Goal: Complete application form: Complete application form

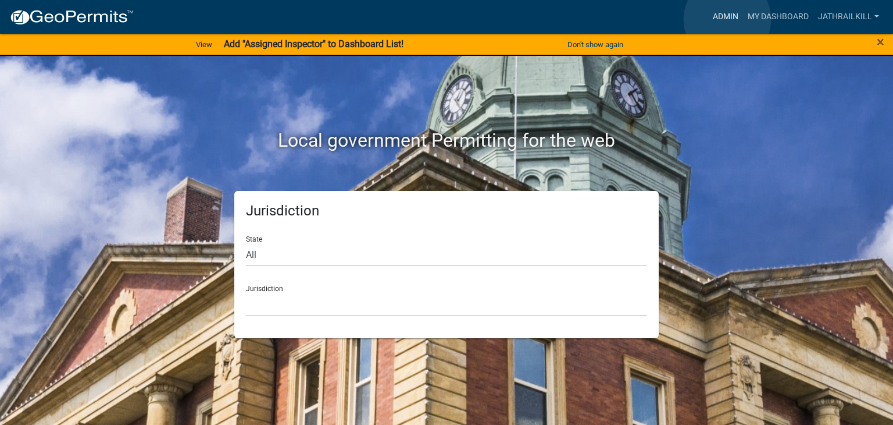
click at [728, 19] on link "Admin" at bounding box center [725, 17] width 35 height 22
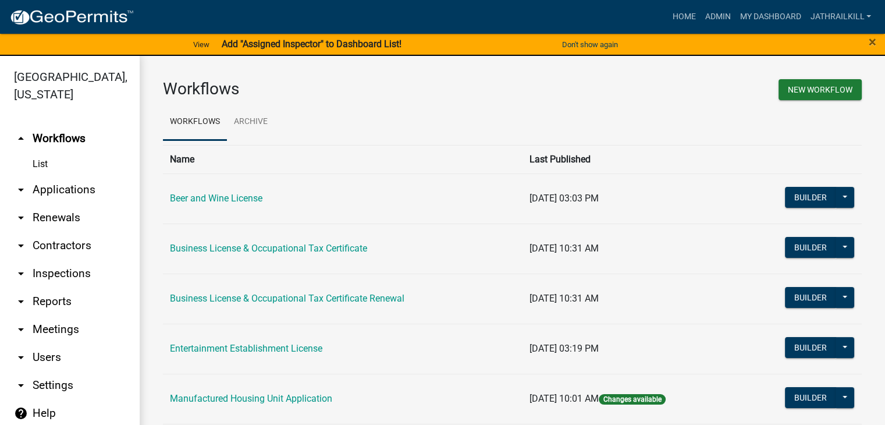
drag, startPoint x: 114, startPoint y: 166, endPoint x: 71, endPoint y: 172, distance: 43.4
click at [113, 176] on link "arrow_drop_down Applications" at bounding box center [70, 190] width 140 height 28
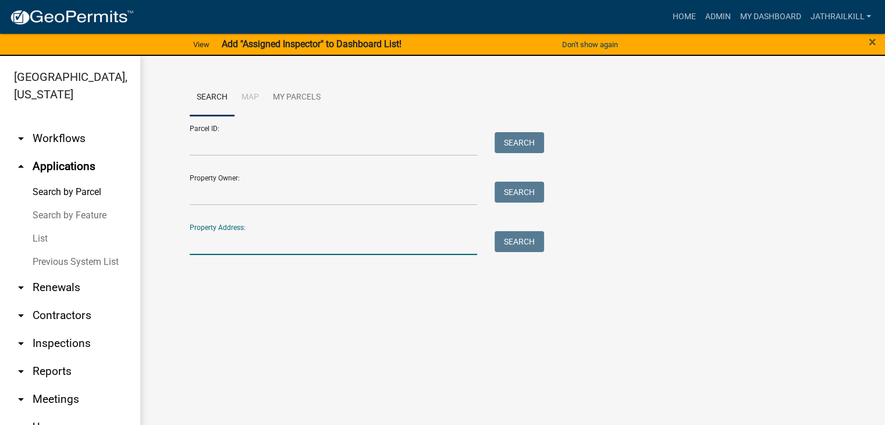
click at [237, 247] on input "Property Address:" at bounding box center [334, 243] width 288 height 24
click at [679, 20] on link "Home" at bounding box center [683, 17] width 33 height 22
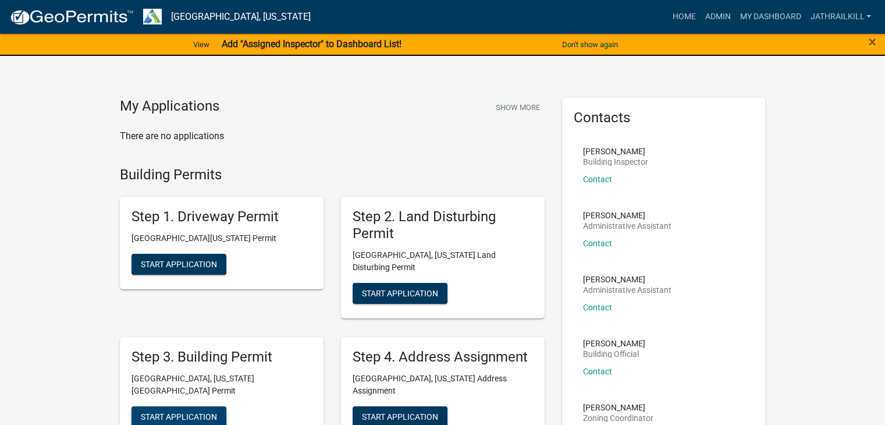
click at [192, 411] on span "Start Application" at bounding box center [179, 415] width 76 height 9
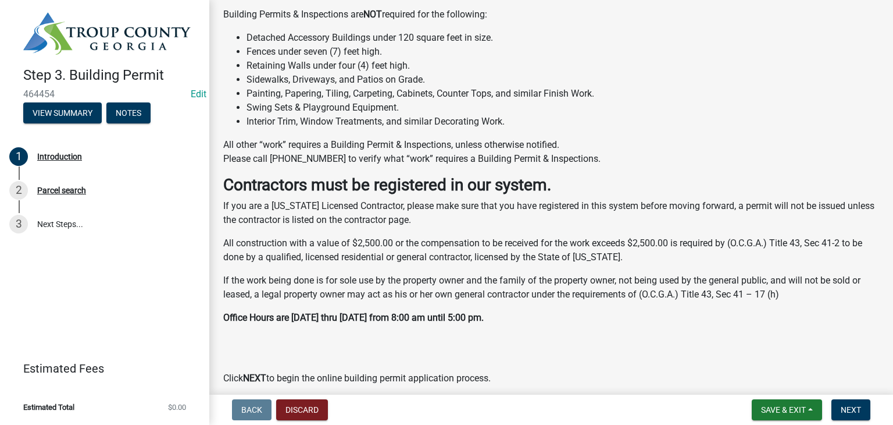
scroll to position [335, 0]
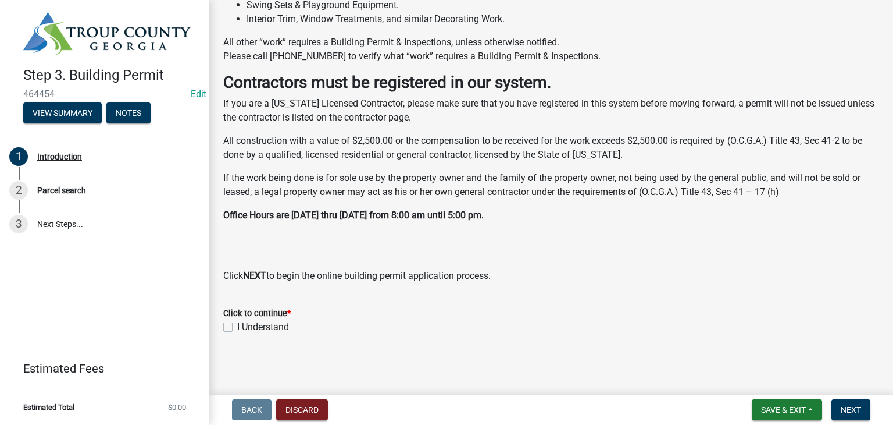
click at [233, 327] on div "I Understand" at bounding box center [551, 327] width 656 height 14
click at [237, 329] on label "I Understand" at bounding box center [263, 327] width 52 height 14
click at [237, 327] on input "I Understand" at bounding box center [241, 324] width 8 height 8
checkbox input "true"
click at [858, 409] on span "Next" at bounding box center [851, 409] width 20 height 9
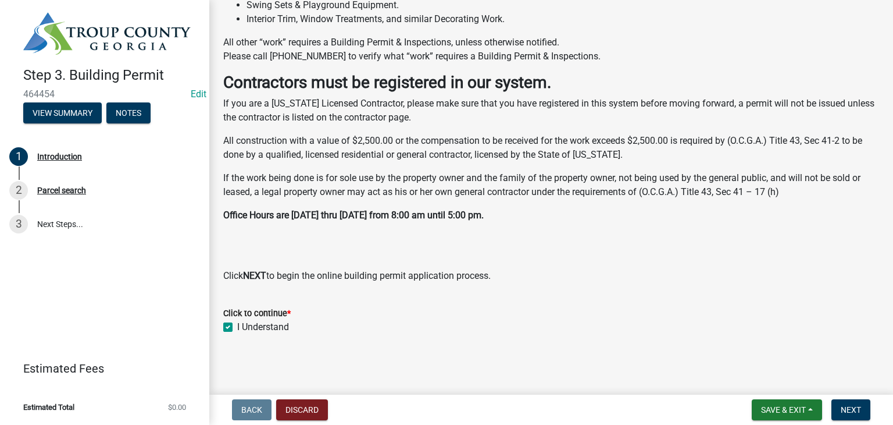
scroll to position [0, 0]
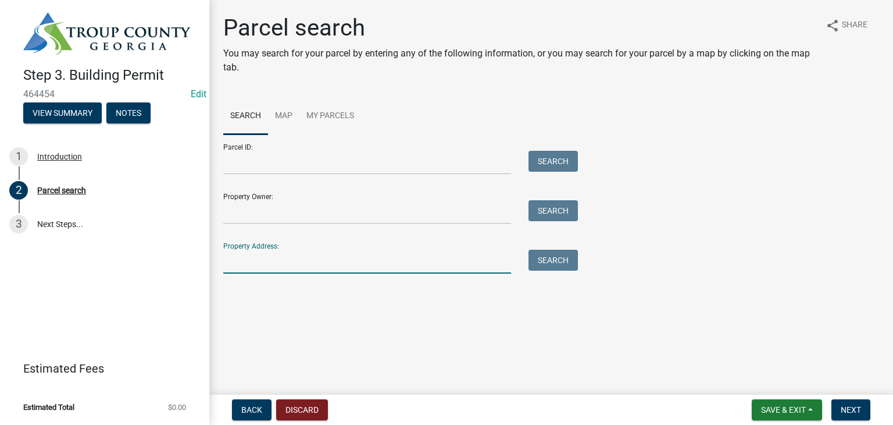
click at [338, 251] on input "Property Address:" at bounding box center [367, 261] width 288 height 24
type input "1519 new franklin rd"
click at [528, 255] on div "Search" at bounding box center [550, 261] width 61 height 24
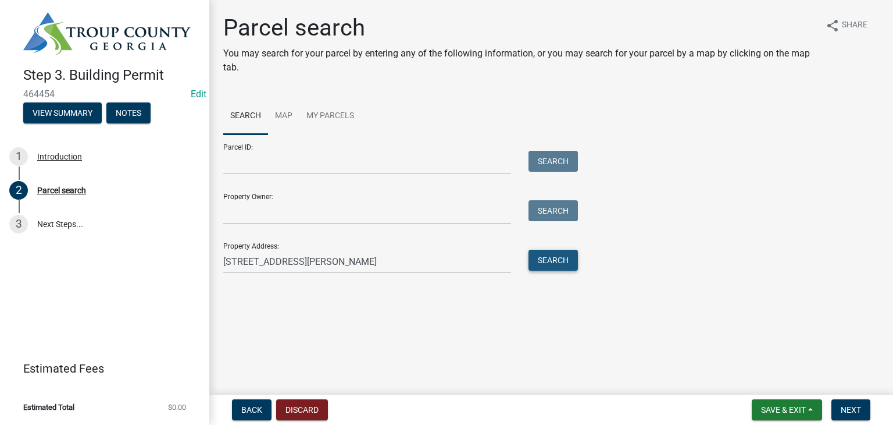
drag, startPoint x: 533, startPoint y: 256, endPoint x: 516, endPoint y: 270, distance: 22.3
click at [536, 255] on button "Search" at bounding box center [553, 259] width 49 height 21
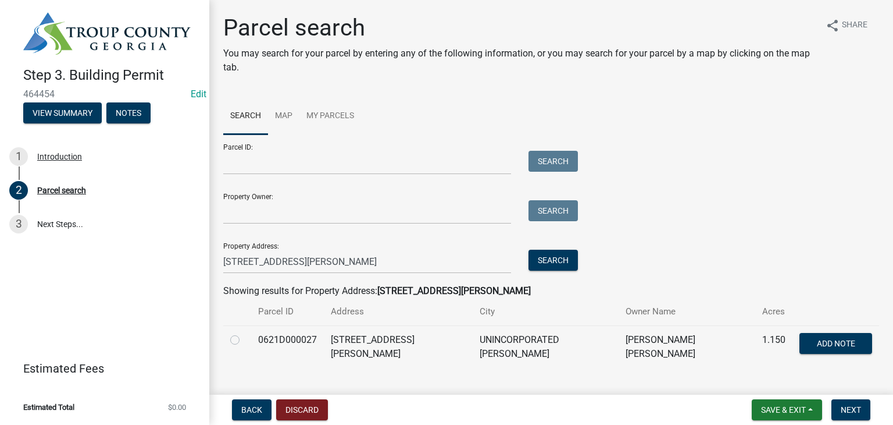
click at [244, 333] on label at bounding box center [244, 333] width 0 height 0
click at [244, 340] on input "radio" at bounding box center [248, 337] width 8 height 8
radio input "true"
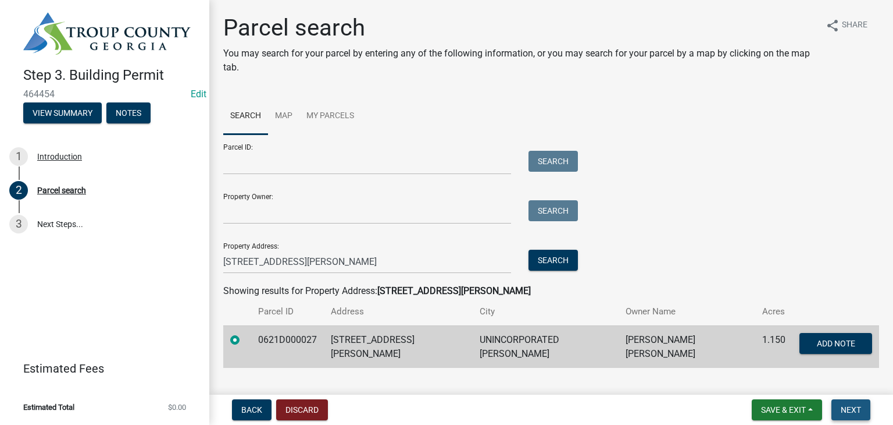
click at [850, 407] on span "Next" at bounding box center [851, 409] width 20 height 9
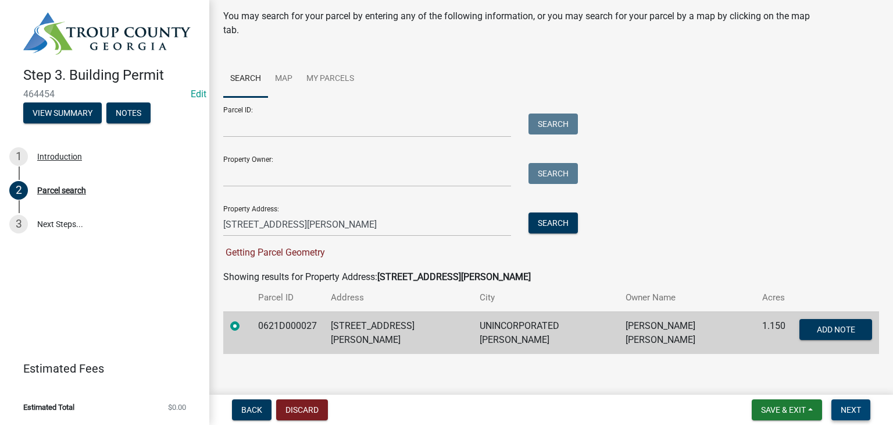
scroll to position [42, 0]
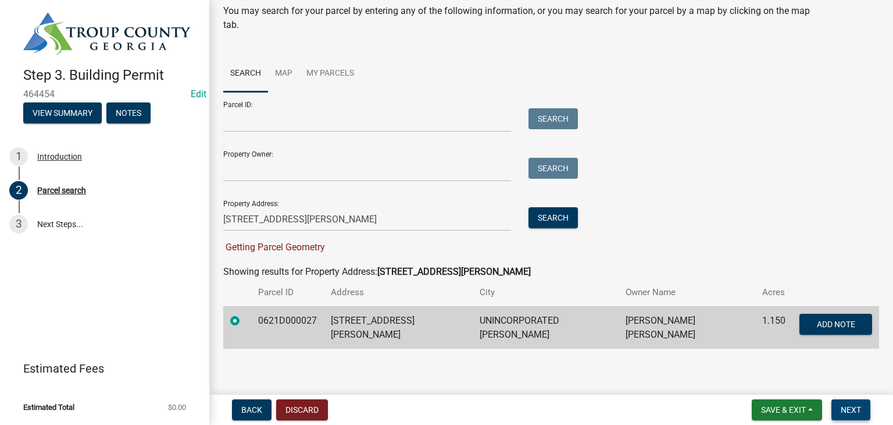
click at [847, 407] on span "Next" at bounding box center [851, 409] width 20 height 9
click at [244, 313] on label at bounding box center [244, 313] width 0 height 0
click at [244, 319] on input "radio" at bounding box center [248, 317] width 8 height 8
click at [849, 409] on span "Next" at bounding box center [851, 409] width 20 height 9
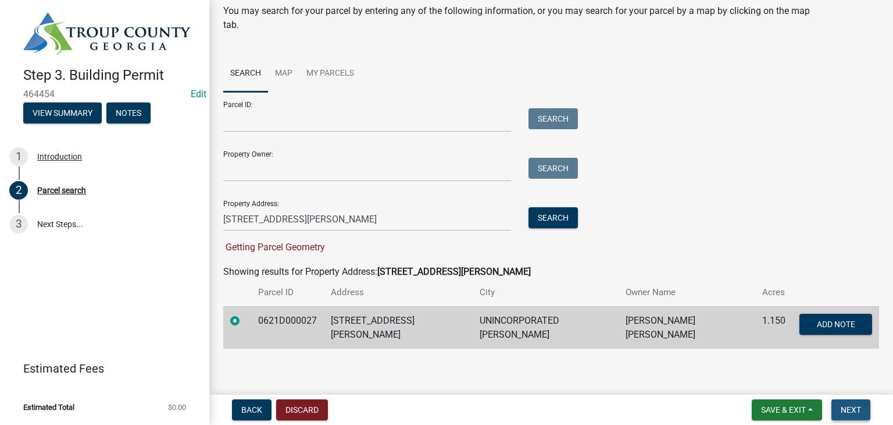
drag, startPoint x: 849, startPoint y: 409, endPoint x: 613, endPoint y: 340, distance: 246.0
click at [849, 409] on span "Next" at bounding box center [851, 409] width 20 height 9
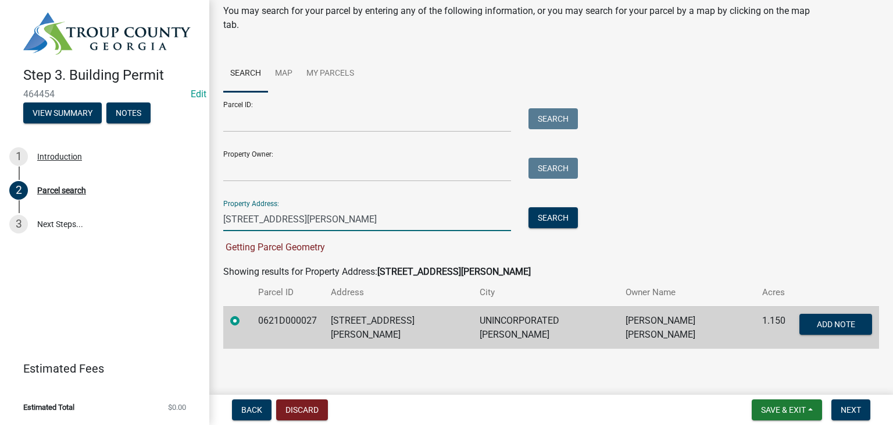
click at [347, 222] on input "1519 new franklin rd" at bounding box center [367, 219] width 288 height 24
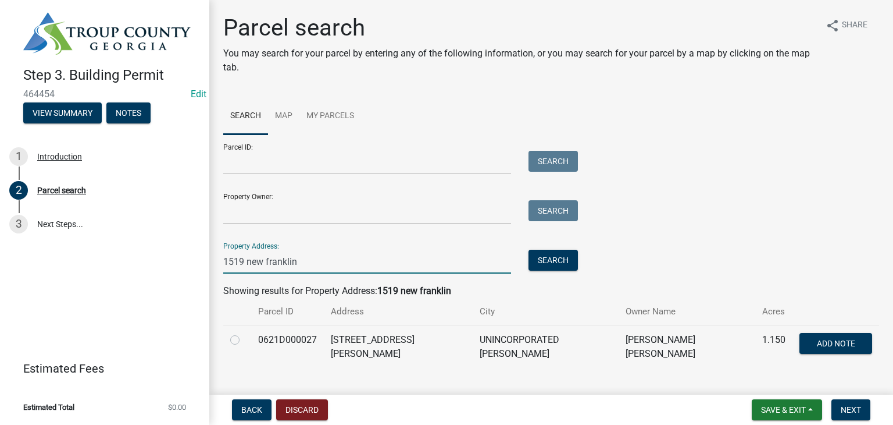
type input "1519 new franklin"
click at [244, 333] on label at bounding box center [244, 333] width 0 height 0
click at [244, 337] on input "radio" at bounding box center [248, 337] width 8 height 8
radio input "true"
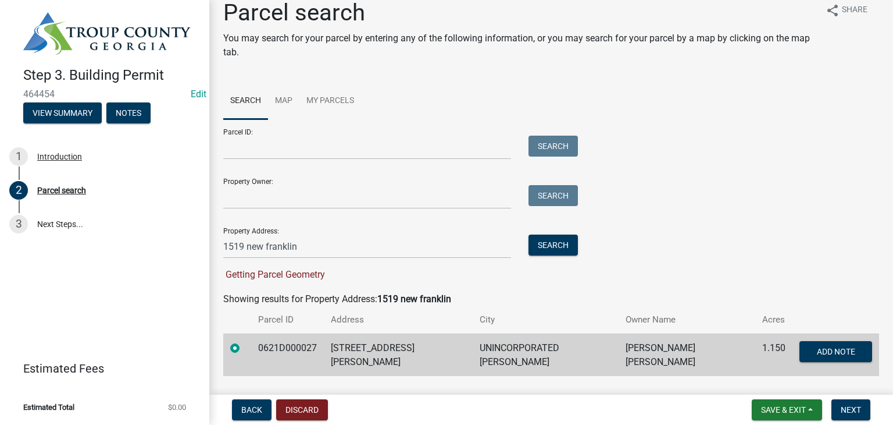
scroll to position [42, 0]
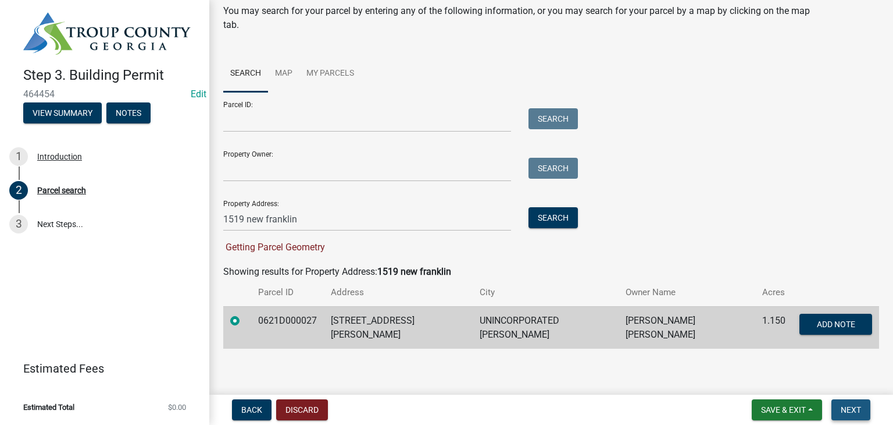
click at [856, 408] on span "Next" at bounding box center [851, 409] width 20 height 9
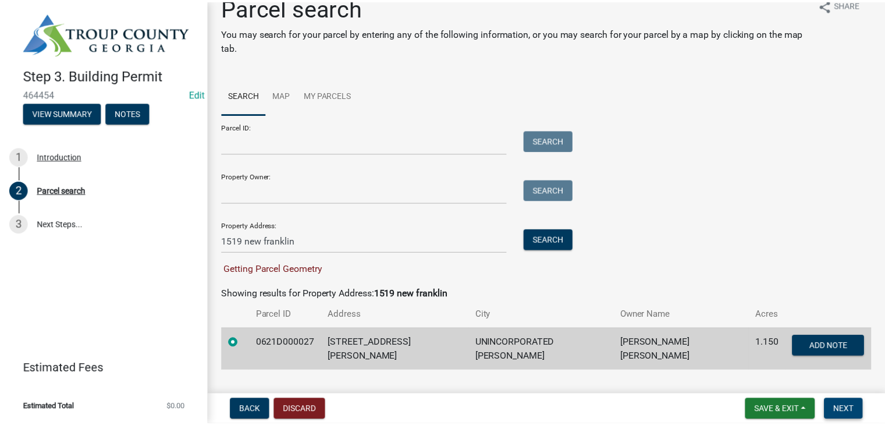
scroll to position [0, 0]
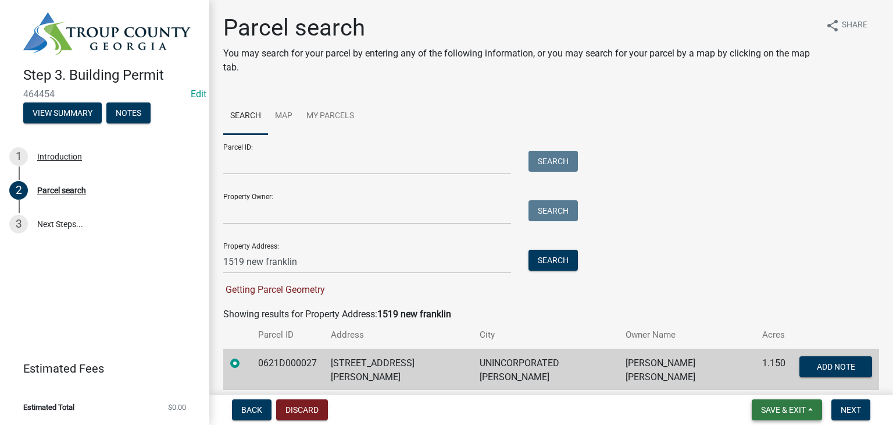
click at [754, 401] on button "Save & Exit" at bounding box center [787, 409] width 70 height 21
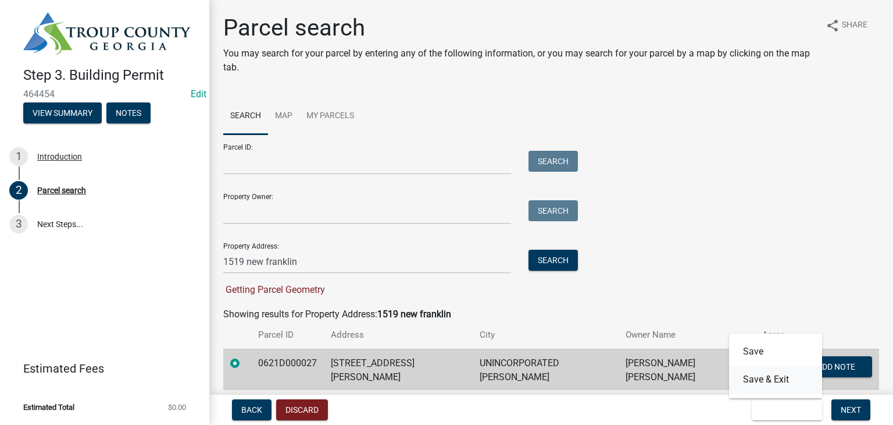
drag, startPoint x: 744, startPoint y: 377, endPoint x: 732, endPoint y: 377, distance: 12.2
click at [745, 377] on button "Save & Exit" at bounding box center [775, 379] width 93 height 28
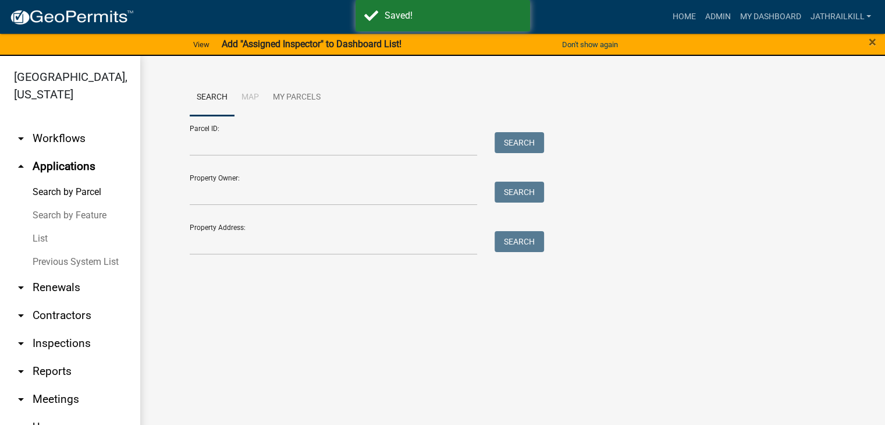
click at [89, 142] on link "arrow_drop_down Workflows" at bounding box center [70, 138] width 140 height 28
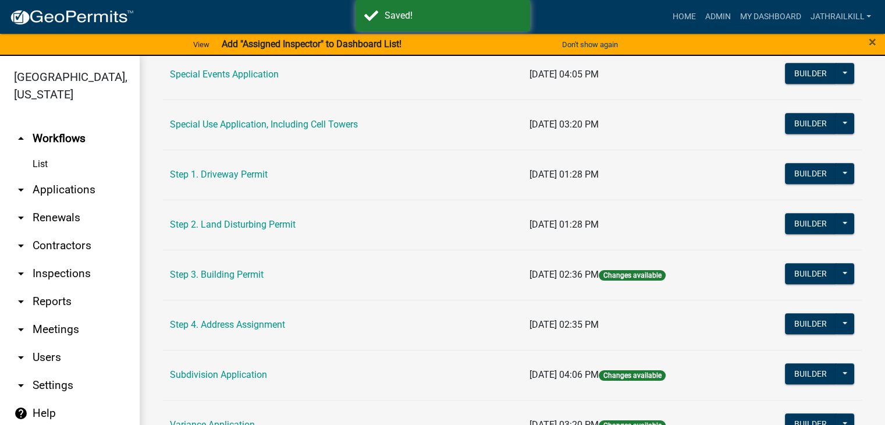
scroll to position [665, 0]
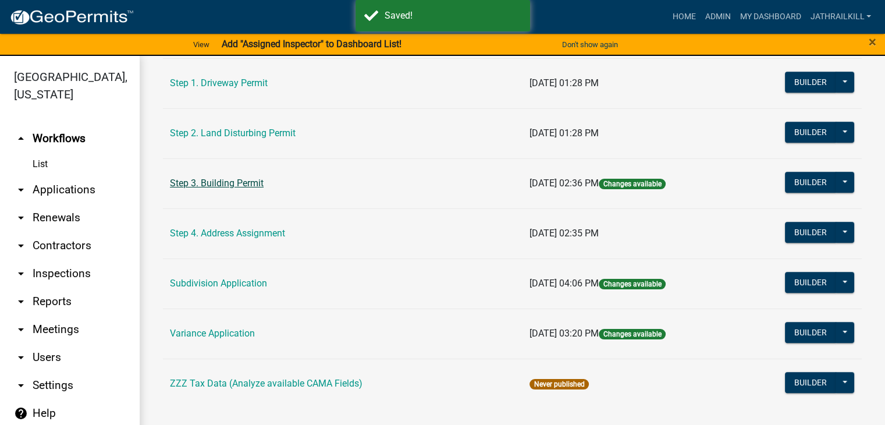
click at [221, 182] on link "Step 3. Building Permit" at bounding box center [217, 182] width 94 height 11
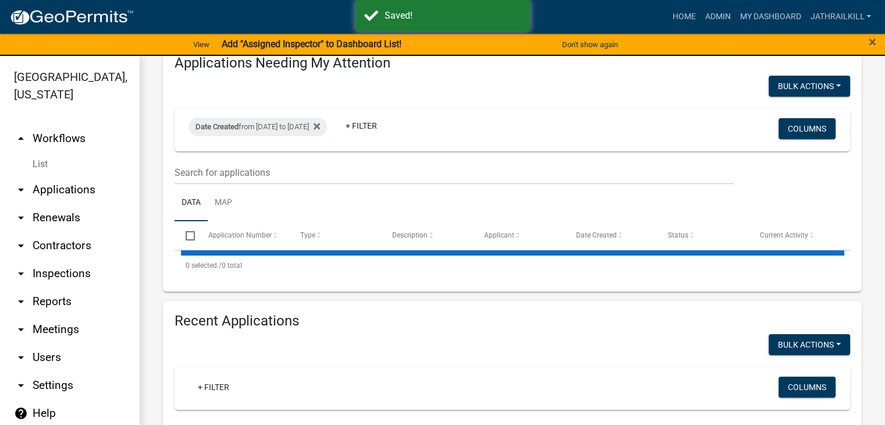
scroll to position [291, 0]
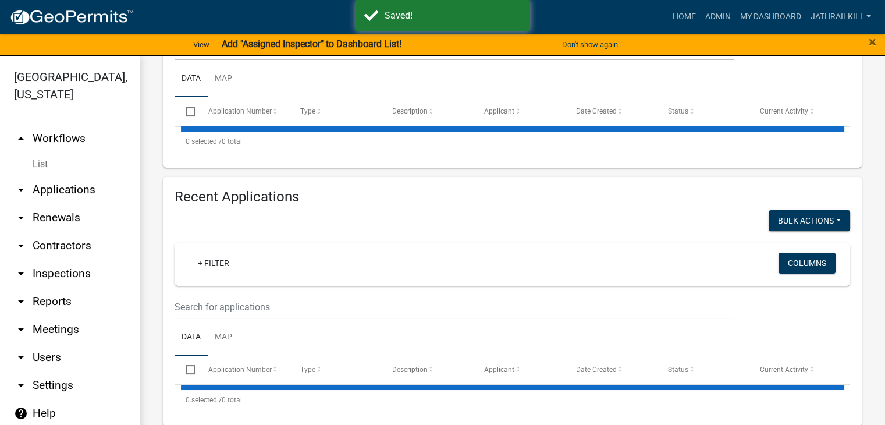
select select "2: 50"
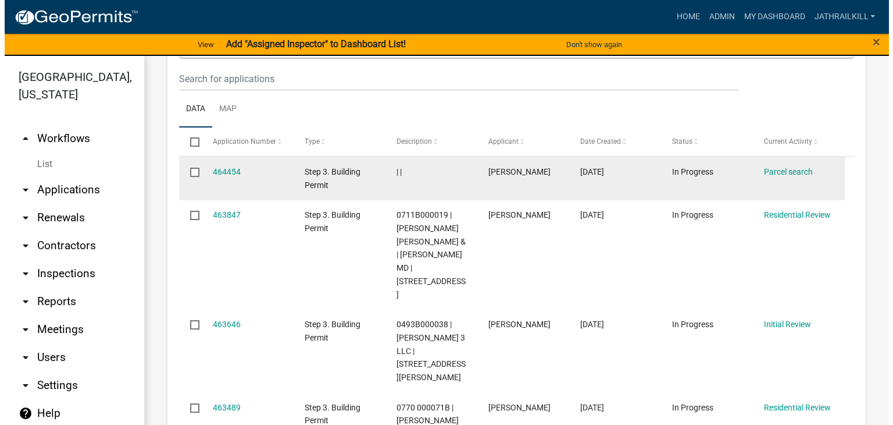
scroll to position [233, 0]
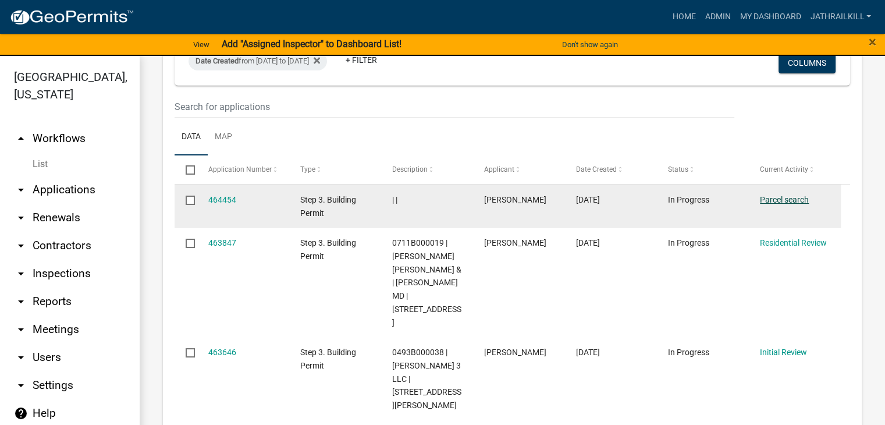
click at [785, 199] on link "Parcel search" at bounding box center [784, 199] width 49 height 9
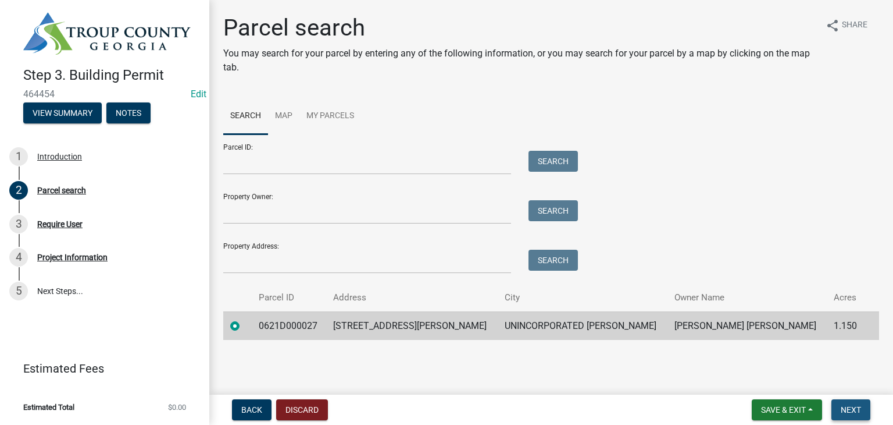
click at [847, 410] on span "Next" at bounding box center [851, 409] width 20 height 9
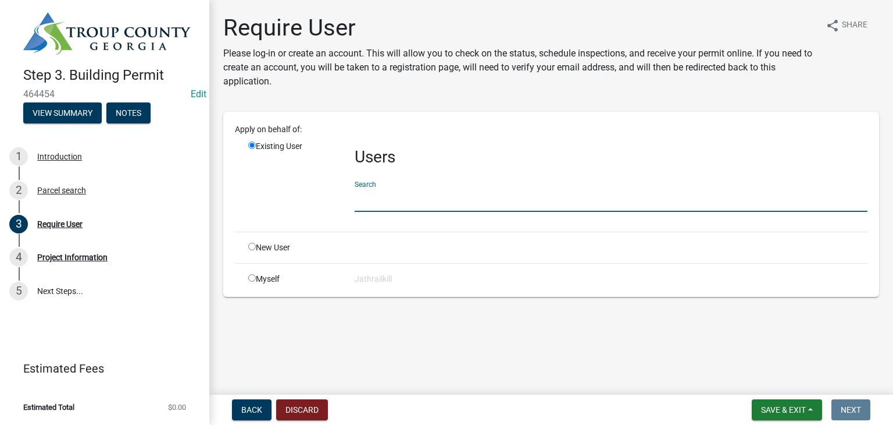
click at [414, 204] on input "text" at bounding box center [611, 200] width 513 height 24
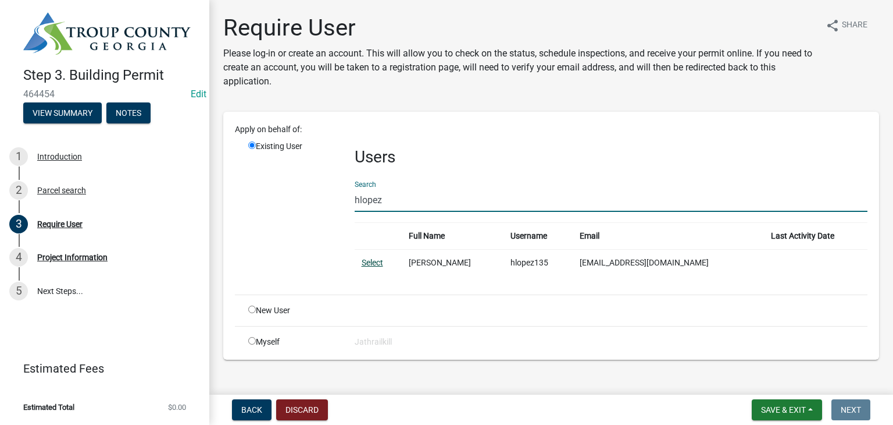
type input "hlopez"
click at [366, 261] on link "Select" at bounding box center [373, 262] width 22 height 9
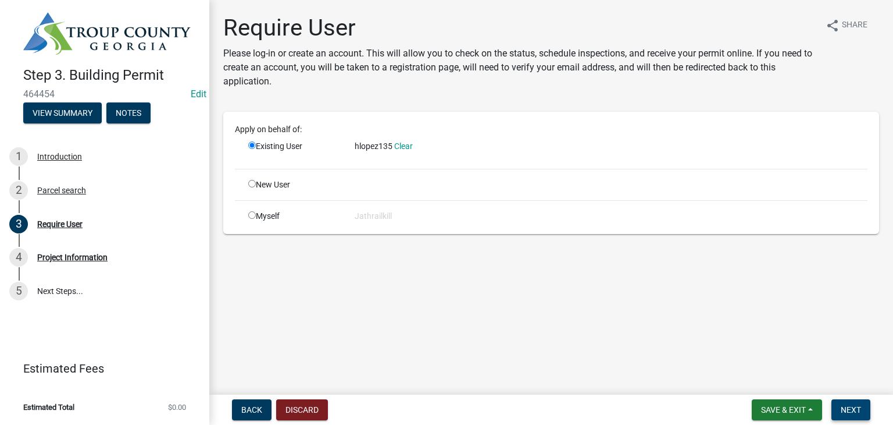
click at [858, 410] on span "Next" at bounding box center [851, 409] width 20 height 9
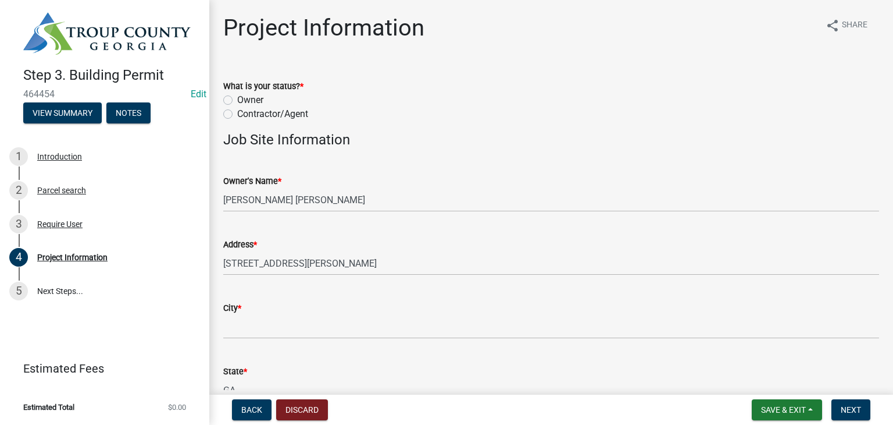
click at [222, 98] on div "What is your status? * Owner Contractor/Agent" at bounding box center [551, 93] width 673 height 56
click at [237, 99] on label "Owner" at bounding box center [250, 100] width 26 height 14
click at [237, 99] on input "Owner" at bounding box center [241, 97] width 8 height 8
radio input "true"
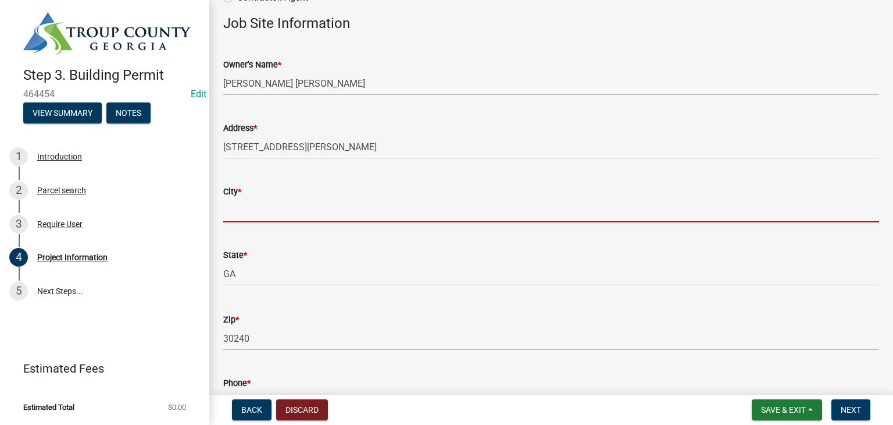
click at [301, 198] on input "City *" at bounding box center [551, 210] width 656 height 24
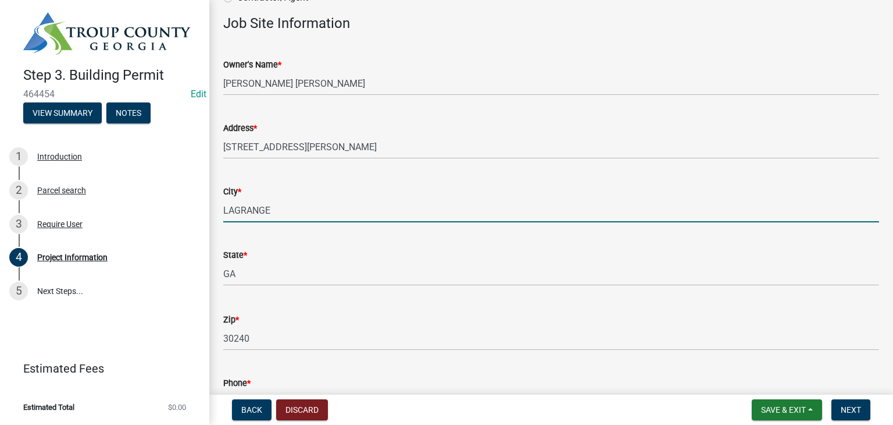
click at [306, 209] on input "LAGRANGE" at bounding box center [551, 210] width 656 height 24
type input "LaGrange"
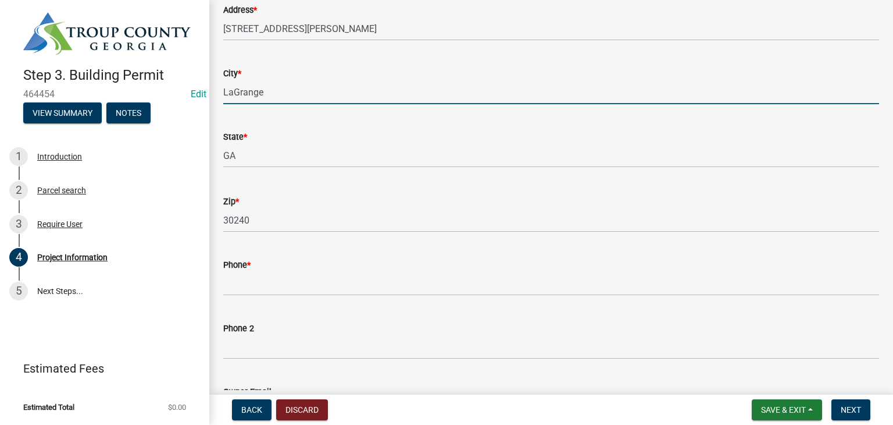
scroll to position [291, 0]
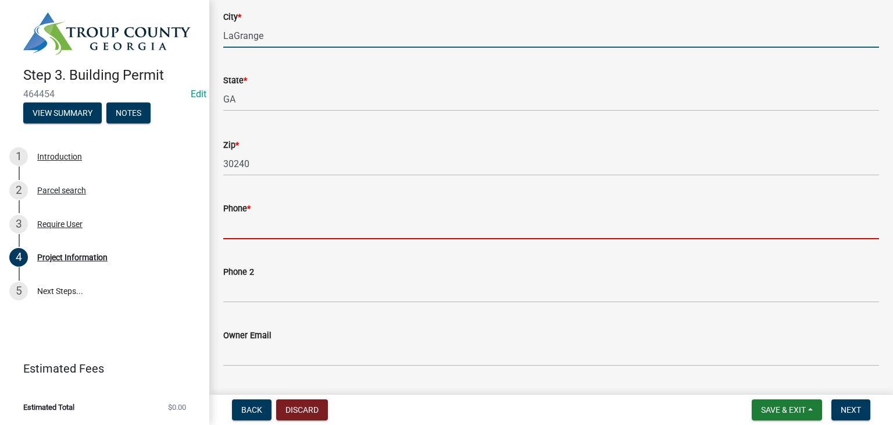
drag, startPoint x: 269, startPoint y: 229, endPoint x: 301, endPoint y: 222, distance: 33.4
click at [269, 229] on input "Phone *" at bounding box center [551, 227] width 656 height 24
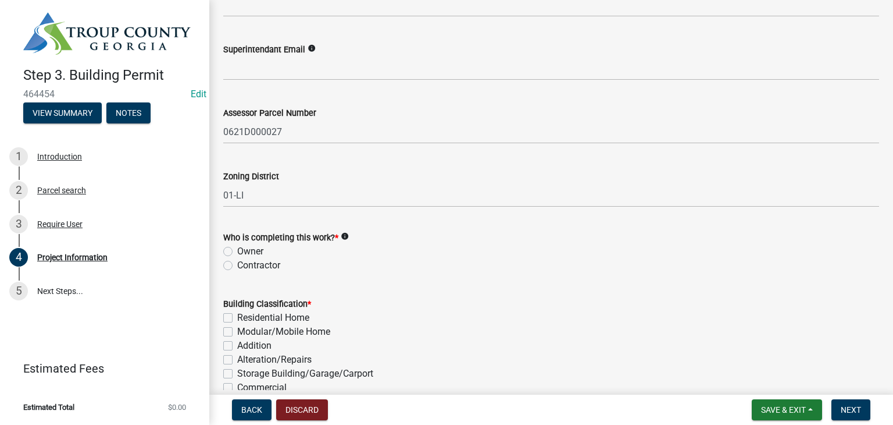
scroll to position [756, 0]
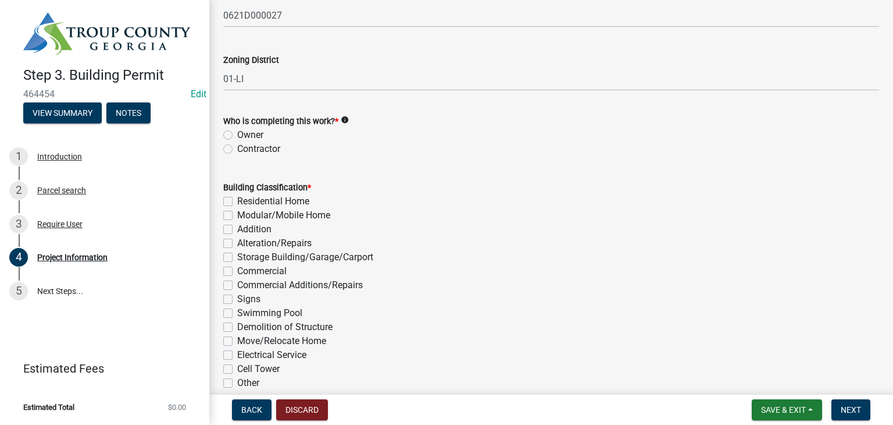
type input "706-616-4089"
click at [237, 134] on label "Owner" at bounding box center [250, 135] width 26 height 14
click at [237, 134] on input "Owner" at bounding box center [241, 132] width 8 height 8
radio input "true"
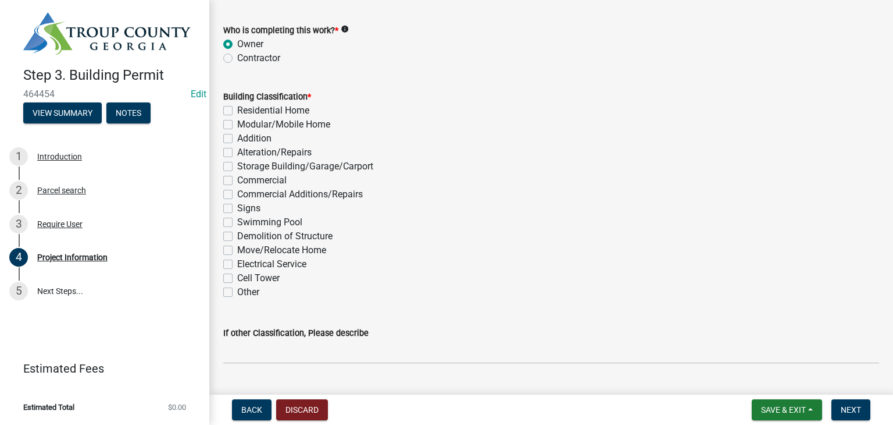
scroll to position [872, 0]
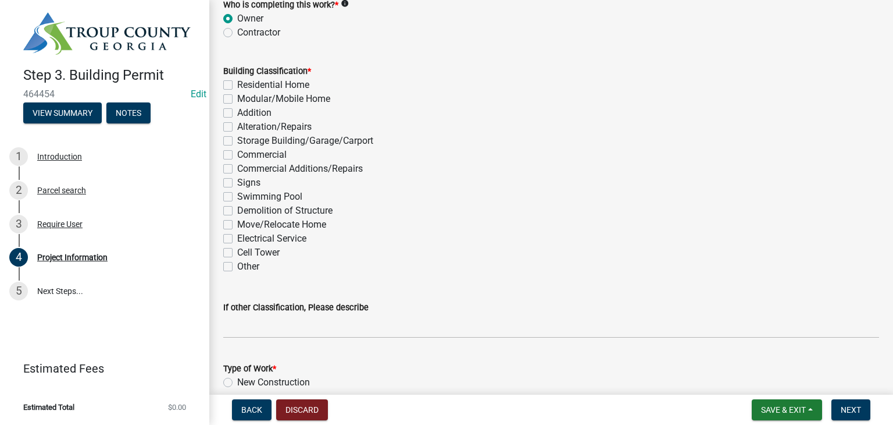
click at [237, 127] on label "Alteration/Repairs" at bounding box center [274, 127] width 74 height 14
click at [237, 127] on input "Alteration/Repairs" at bounding box center [241, 124] width 8 height 8
checkbox input "true"
checkbox input "false"
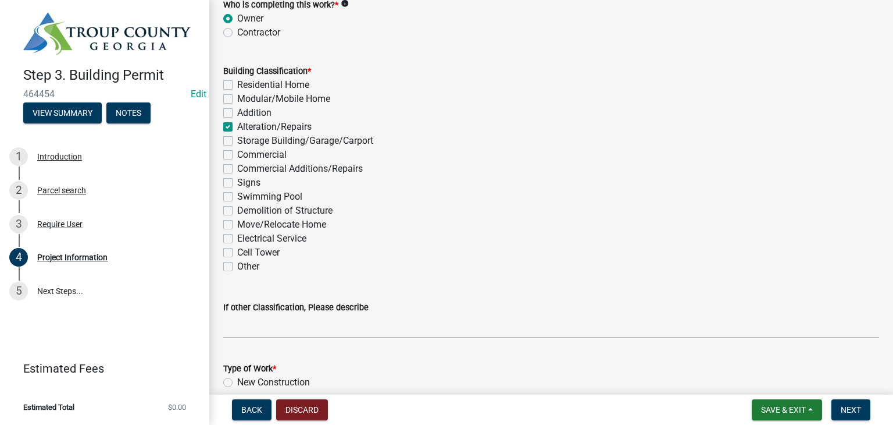
checkbox input "false"
checkbox input "true"
checkbox input "false"
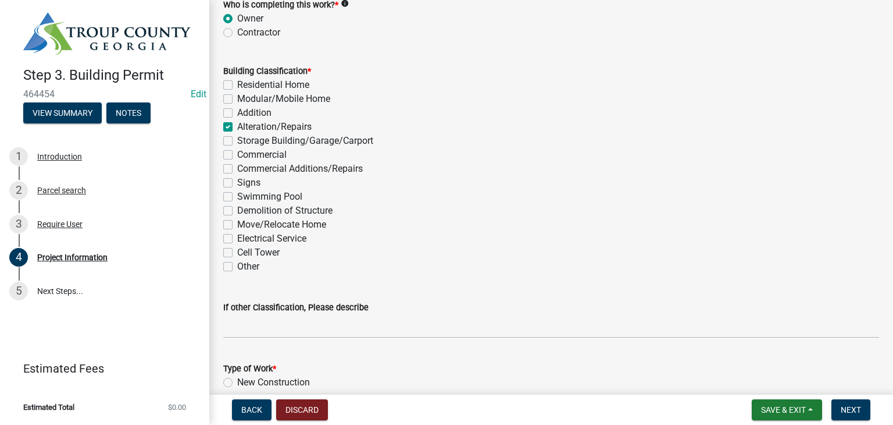
checkbox input "false"
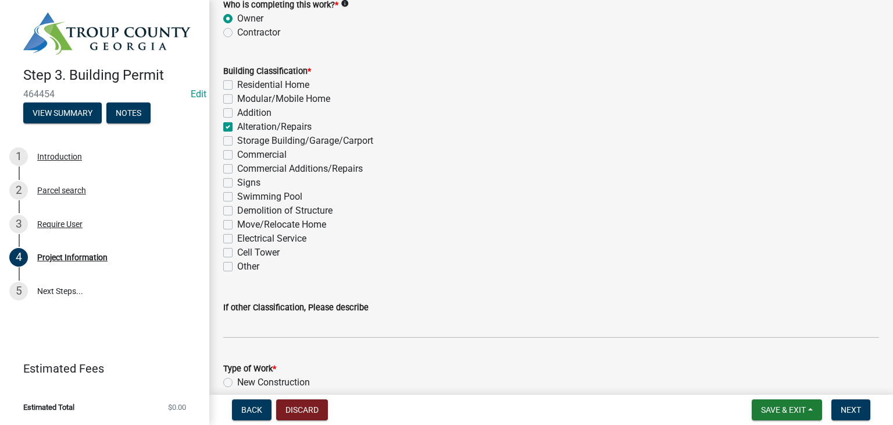
checkbox input "false"
drag, startPoint x: 230, startPoint y: 124, endPoint x: 247, endPoint y: 138, distance: 21.1
click at [237, 124] on label "Alteration/Repairs" at bounding box center [274, 127] width 74 height 14
click at [237, 124] on input "Alteration/Repairs" at bounding box center [241, 124] width 8 height 8
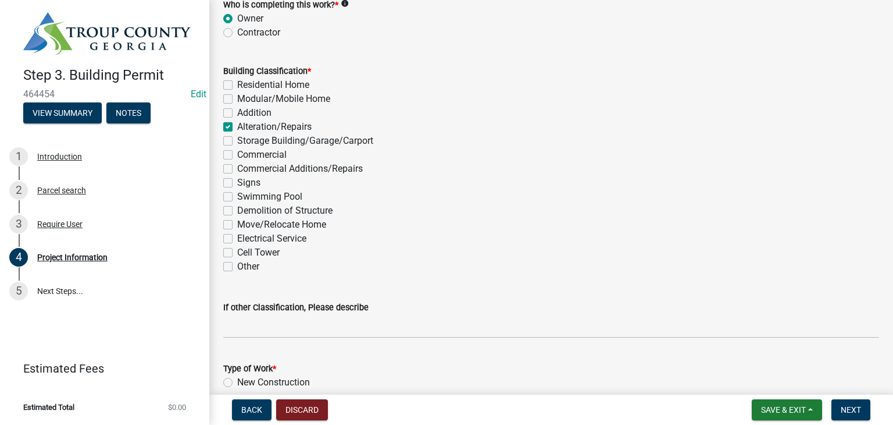
checkbox input "false"
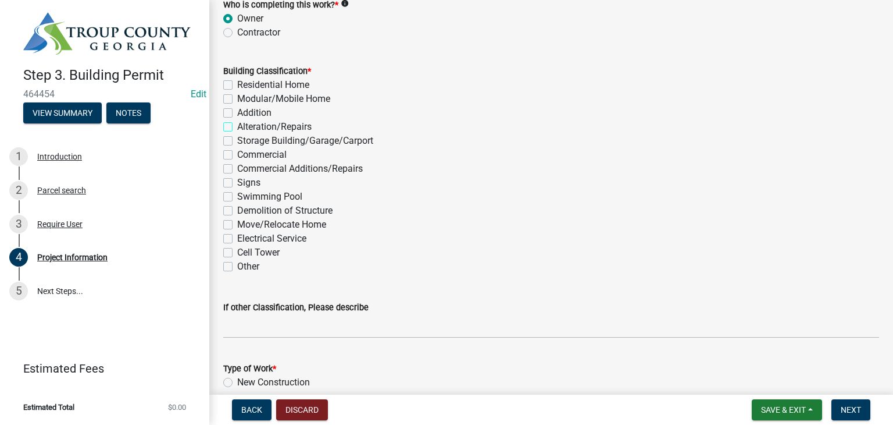
checkbox input "false"
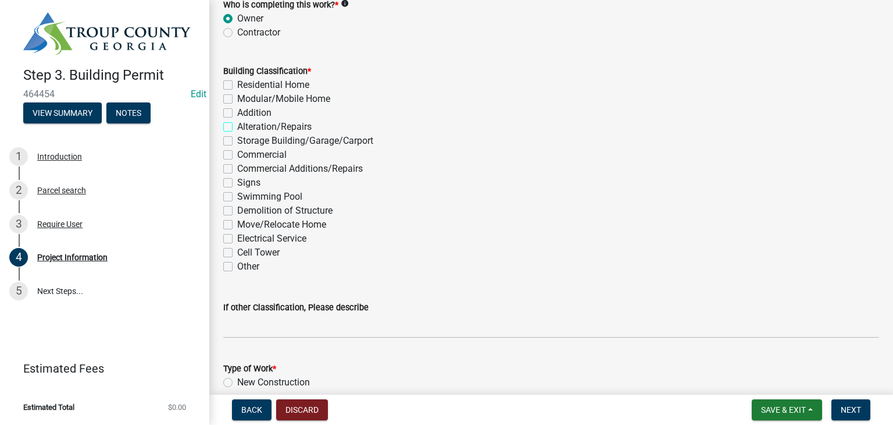
checkbox input "false"
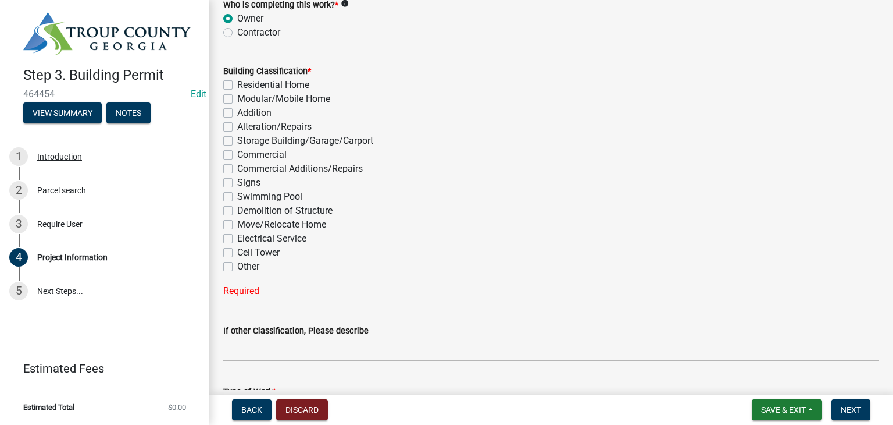
click at [237, 115] on label "Addition" at bounding box center [254, 113] width 34 height 14
click at [237, 113] on input "Addition" at bounding box center [241, 110] width 8 height 8
checkbox input "true"
checkbox input "false"
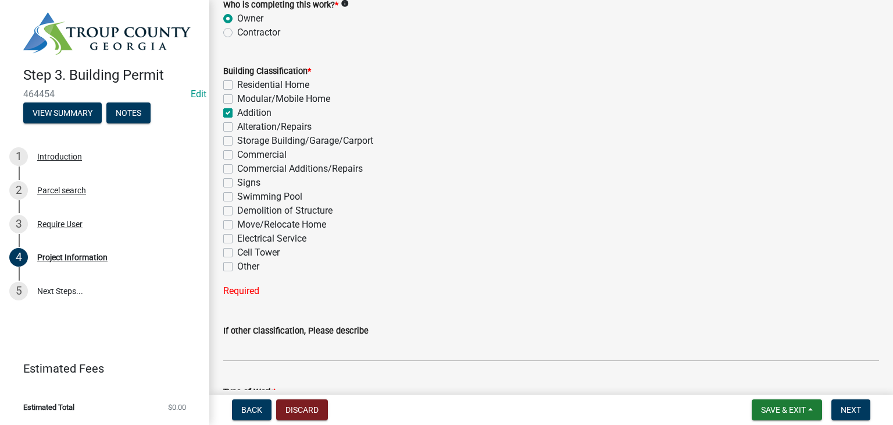
checkbox input "true"
checkbox input "false"
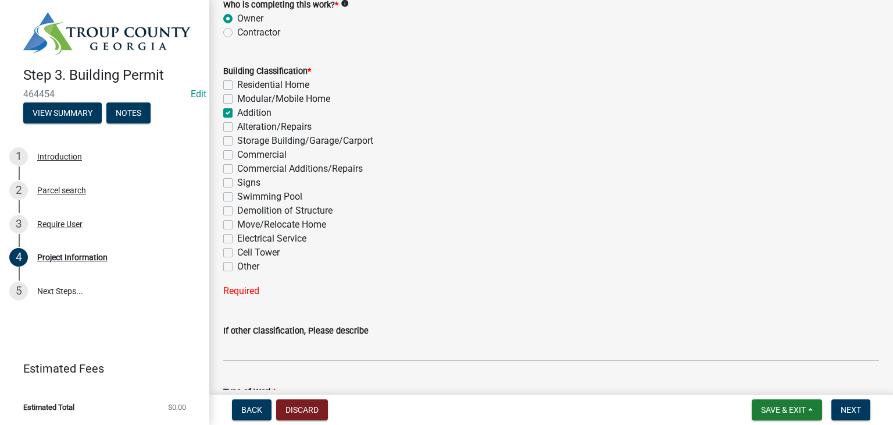
checkbox input "false"
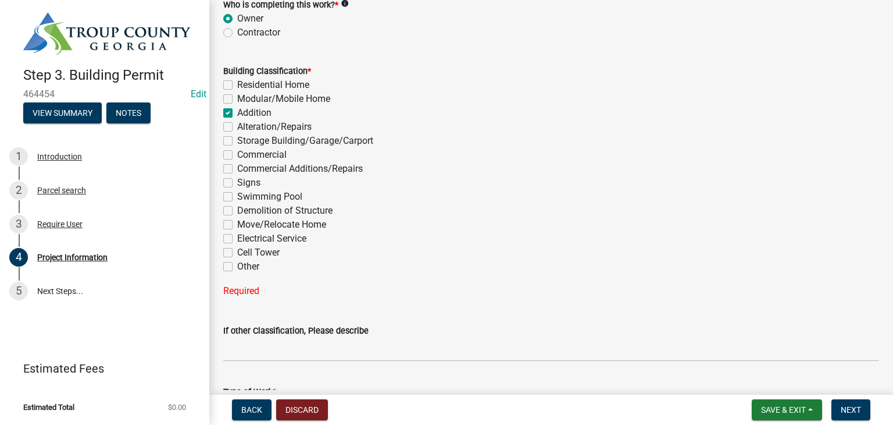
checkbox input "false"
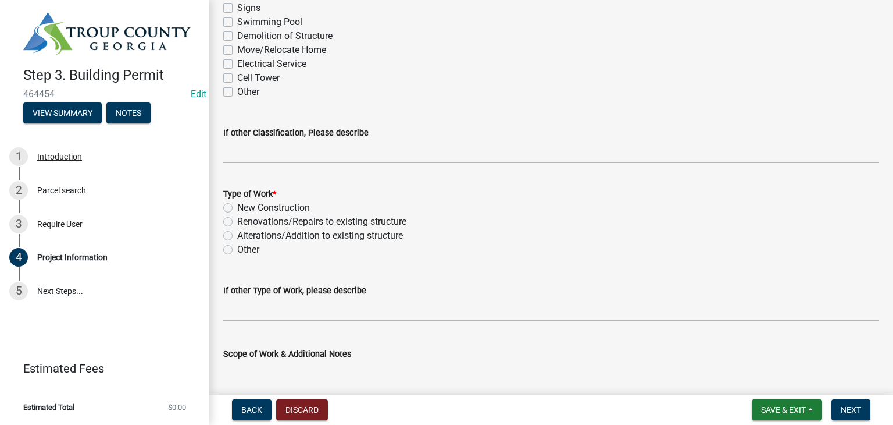
scroll to position [1105, 0]
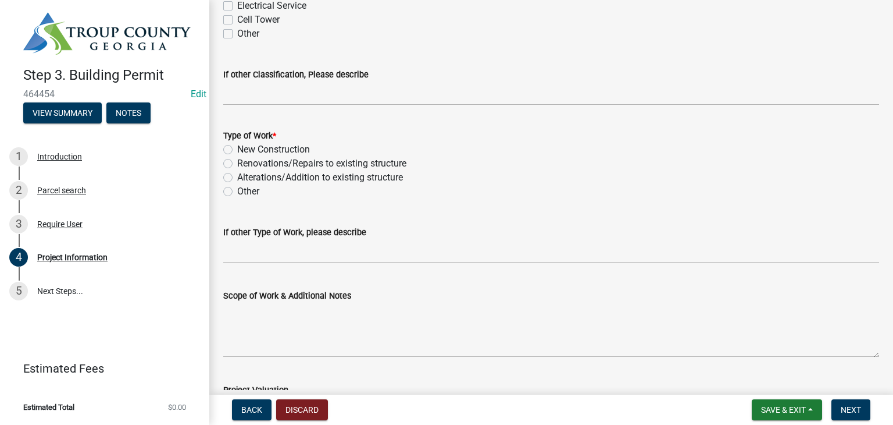
click at [235, 176] on div "Alterations/Addition to existing structure" at bounding box center [551, 177] width 656 height 14
click at [237, 179] on label "Alterations/Addition to existing structure" at bounding box center [320, 177] width 166 height 14
click at [237, 178] on input "Alterations/Addition to existing structure" at bounding box center [241, 174] width 8 height 8
radio input "true"
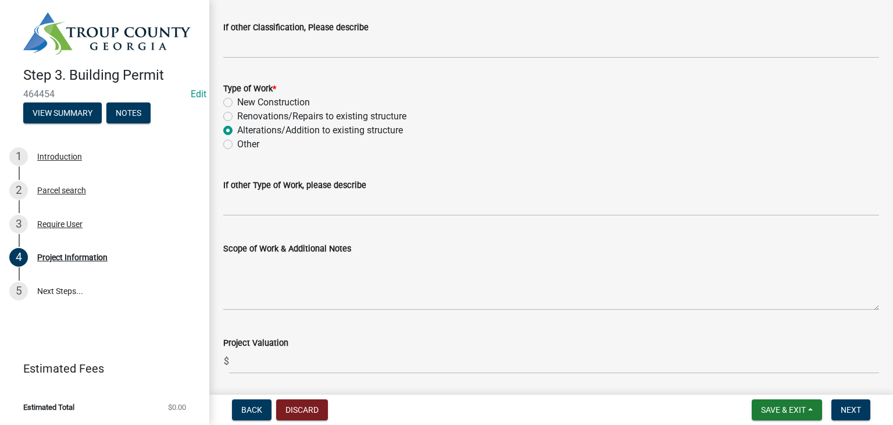
scroll to position [1192, 0]
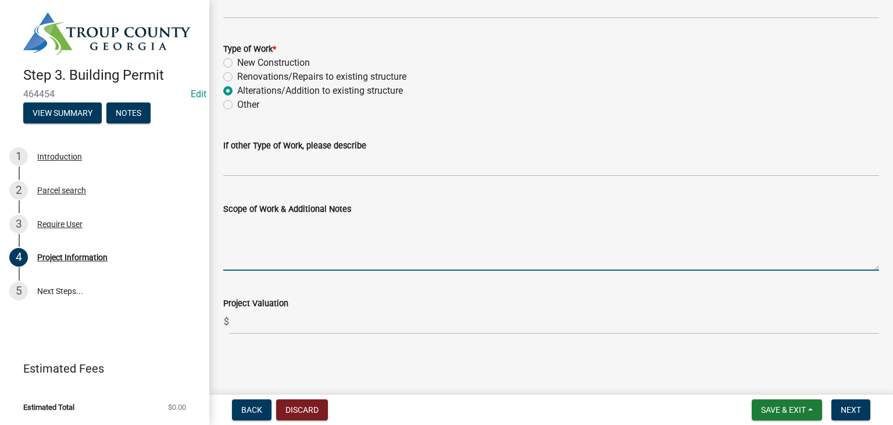
drag, startPoint x: 297, startPoint y: 231, endPoint x: 334, endPoint y: 243, distance: 39.7
click at [298, 230] on textarea "Scope of Work & Additional Notes" at bounding box center [551, 243] width 656 height 55
type textarea "13X13 Office inside of existing building"
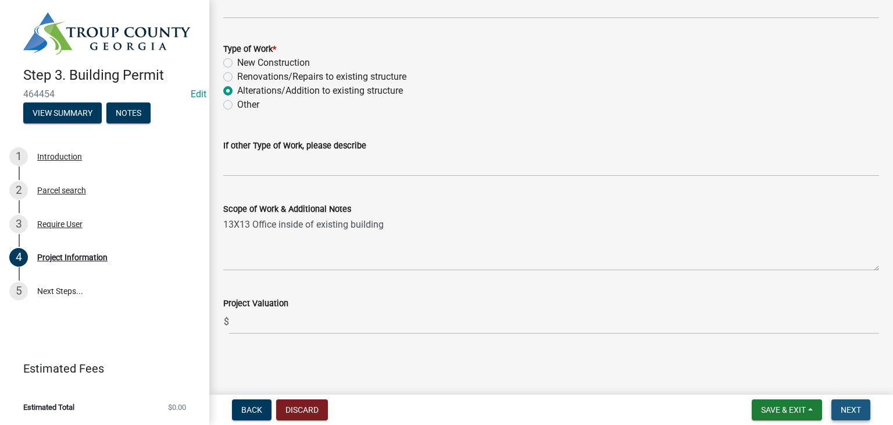
click at [854, 410] on span "Next" at bounding box center [851, 409] width 20 height 9
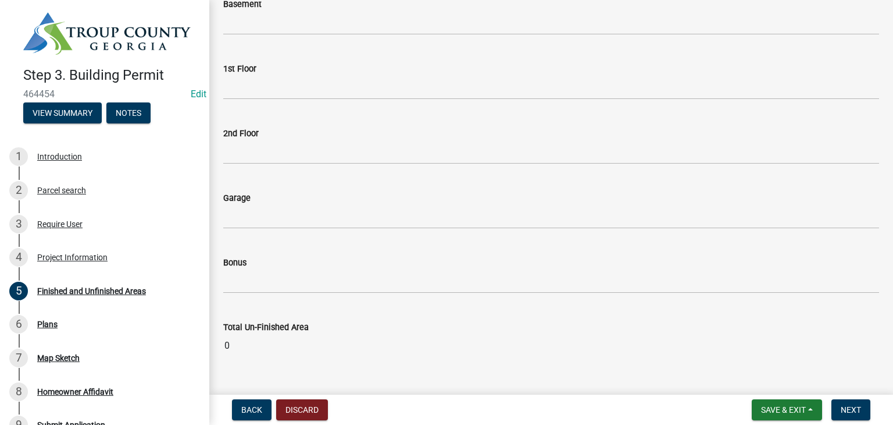
scroll to position [583, 0]
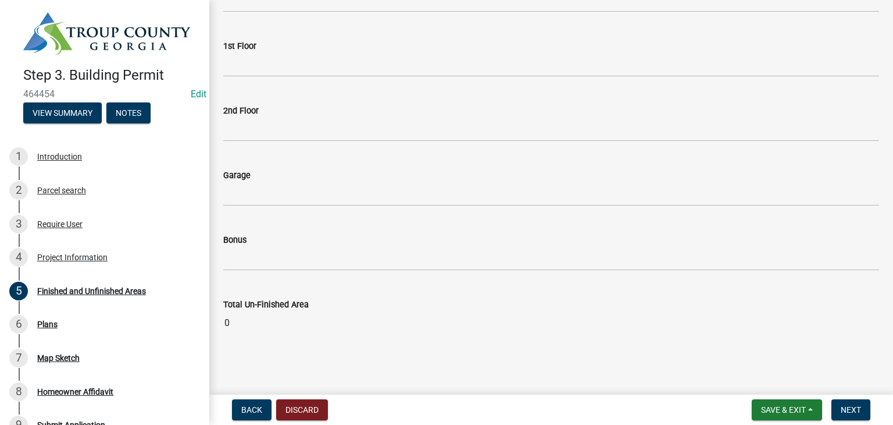
click at [835, 422] on nav "Back Discard Save & Exit Save Save & Exit Next" at bounding box center [551, 409] width 684 height 30
click at [848, 412] on span "Next" at bounding box center [851, 409] width 20 height 9
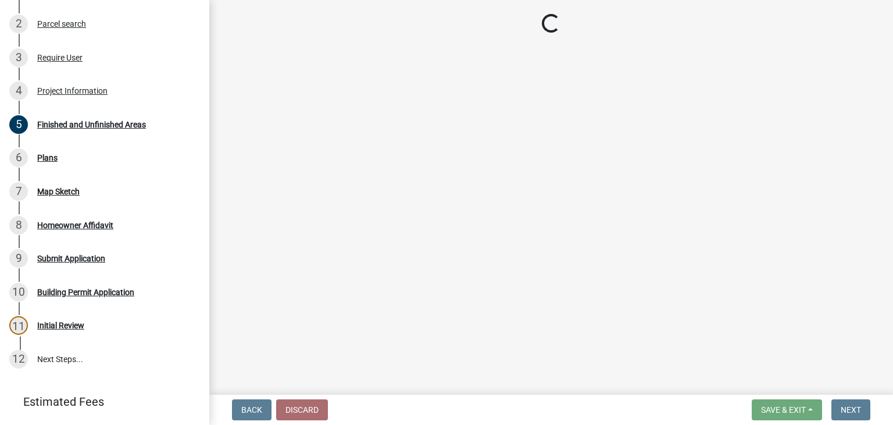
scroll to position [174, 0]
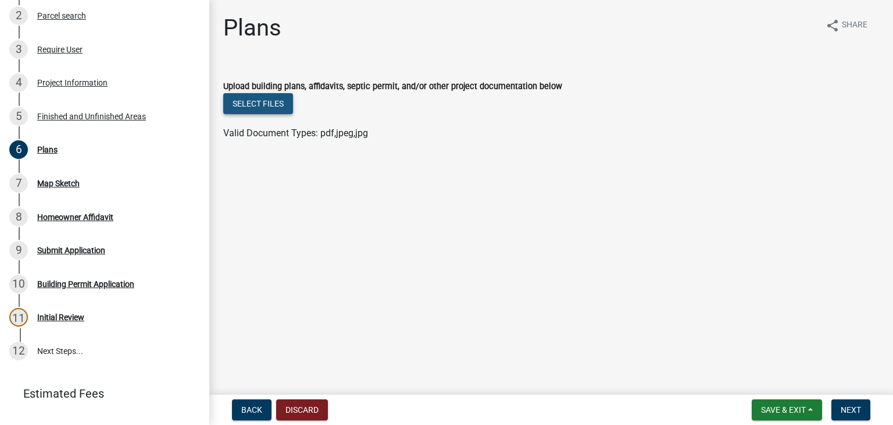
click at [279, 112] on button "Select files" at bounding box center [258, 103] width 70 height 21
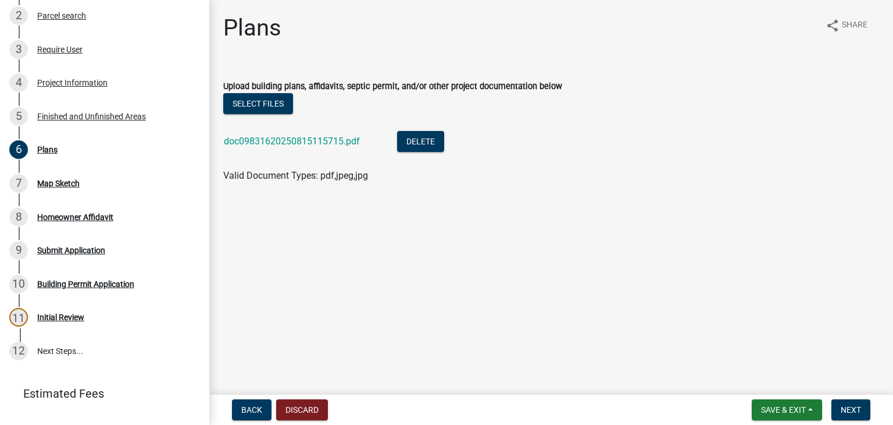
click at [841, 395] on nav "Back Discard Save & Exit Save Save & Exit Next" at bounding box center [551, 409] width 684 height 30
click at [845, 401] on button "Next" at bounding box center [851, 409] width 39 height 21
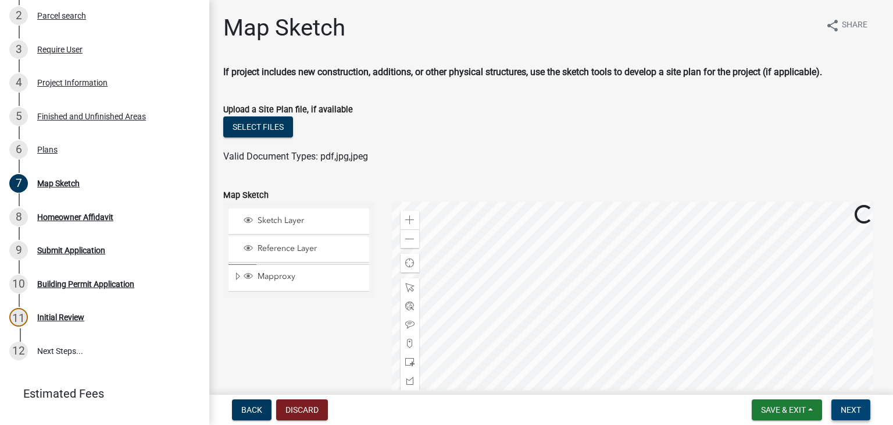
click at [858, 405] on span "Next" at bounding box center [851, 409] width 20 height 9
click at [840, 408] on button "Next" at bounding box center [851, 409] width 39 height 21
click at [854, 408] on span "Next" at bounding box center [851, 409] width 20 height 9
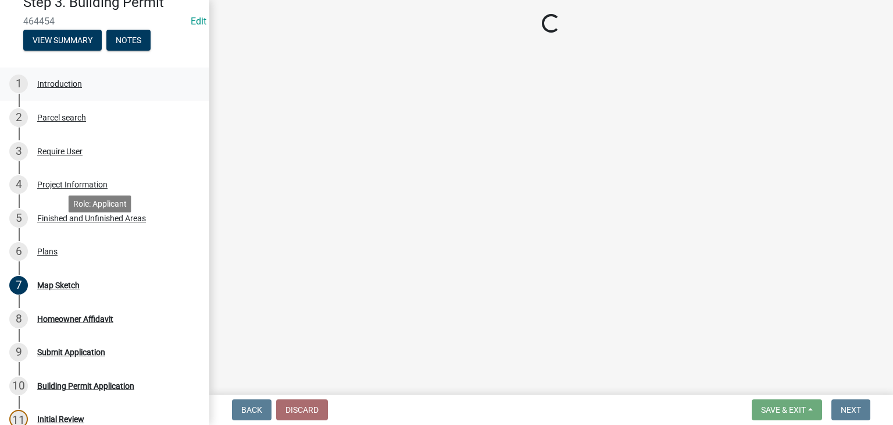
scroll to position [0, 0]
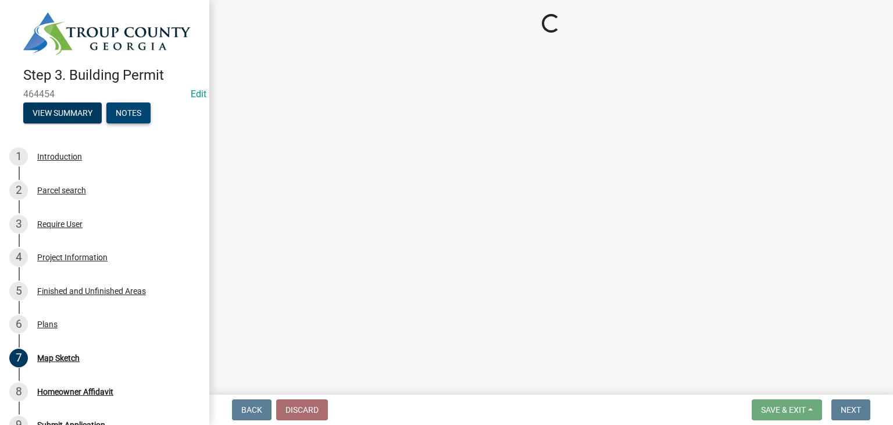
click at [126, 99] on div "Step 3. Building Permit 464454 Edit View Summary Notes" at bounding box center [104, 92] width 191 height 69
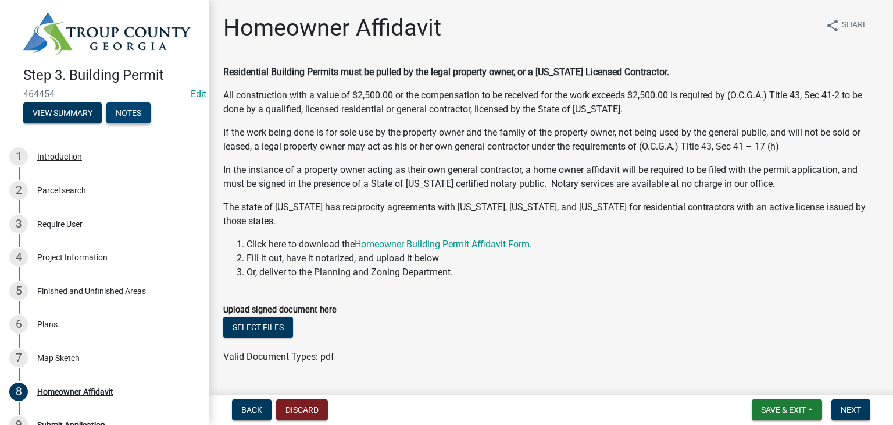
click at [142, 117] on button "Notes" at bounding box center [128, 112] width 44 height 21
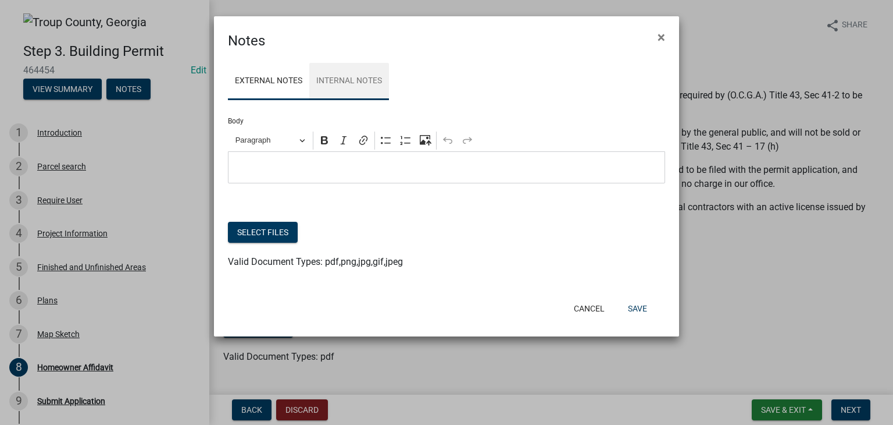
click at [349, 91] on link "Internal Notes" at bounding box center [349, 81] width 80 height 37
click at [322, 170] on p "Editor editing area: main. Press Alt+0 for help." at bounding box center [446, 168] width 425 height 14
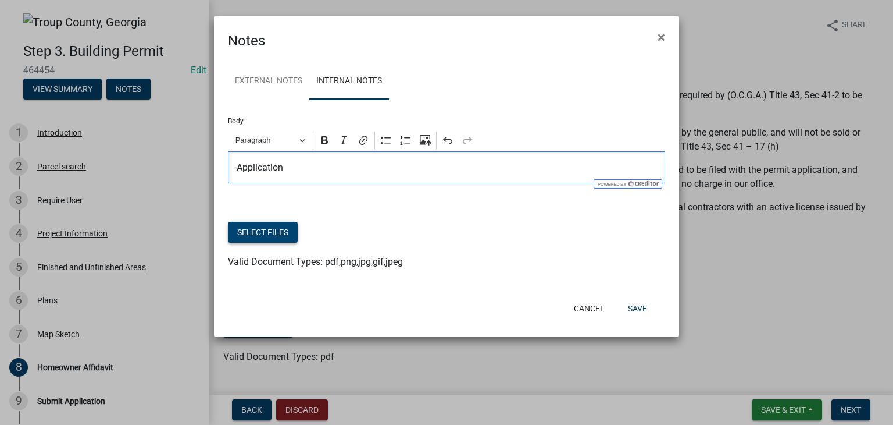
click at [286, 234] on button "Select files" at bounding box center [263, 232] width 70 height 21
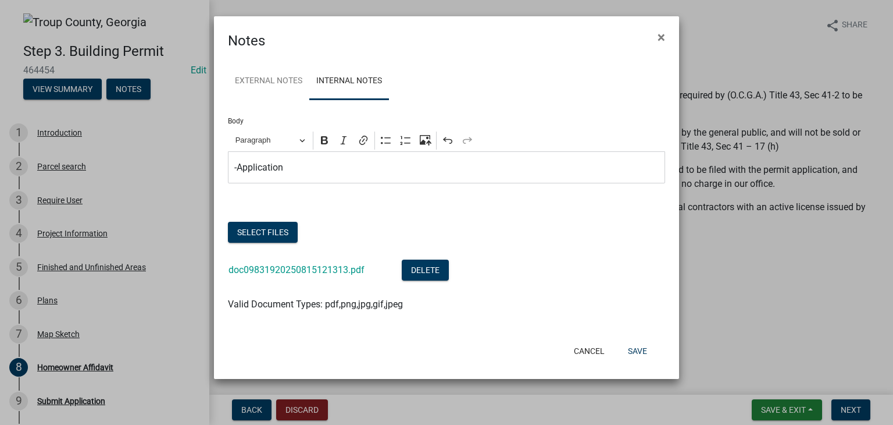
drag, startPoint x: 337, startPoint y: 279, endPoint x: 341, endPoint y: 269, distance: 9.9
click at [338, 279] on div "doc09831920250815121313.pdf" at bounding box center [306, 271] width 155 height 24
click at [341, 269] on link "doc09831920250815121313.pdf" at bounding box center [297, 269] width 136 height 11
click at [650, 350] on button "Save" at bounding box center [638, 350] width 38 height 21
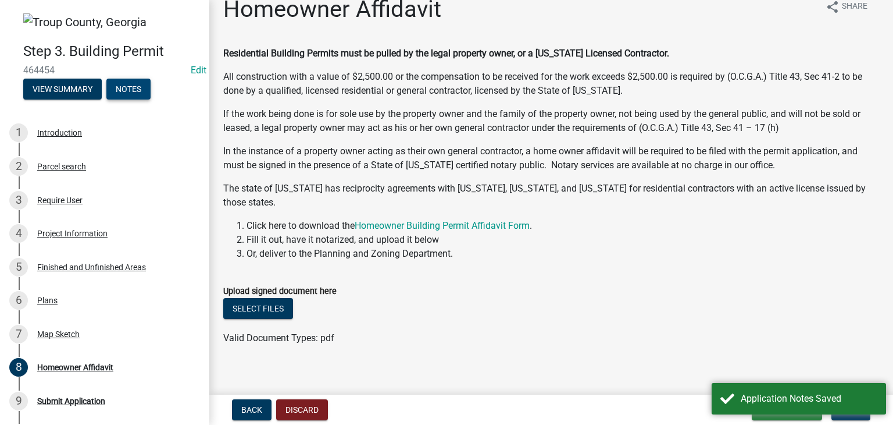
scroll to position [30, 0]
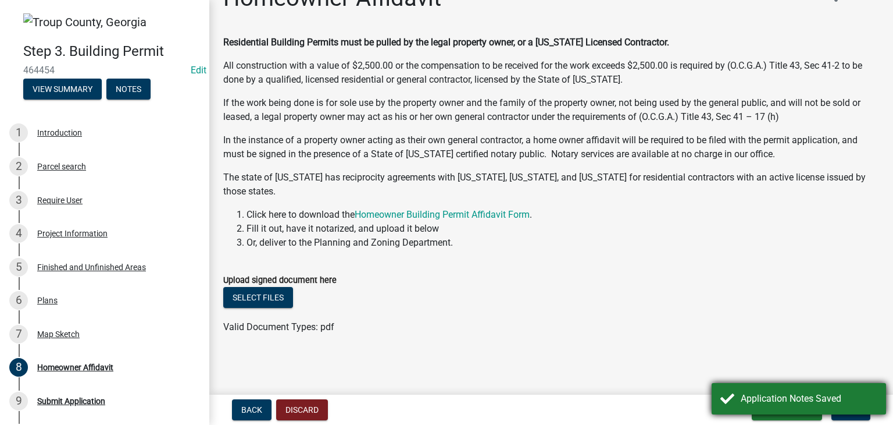
click at [775, 403] on div "Application Notes Saved" at bounding box center [809, 398] width 137 height 14
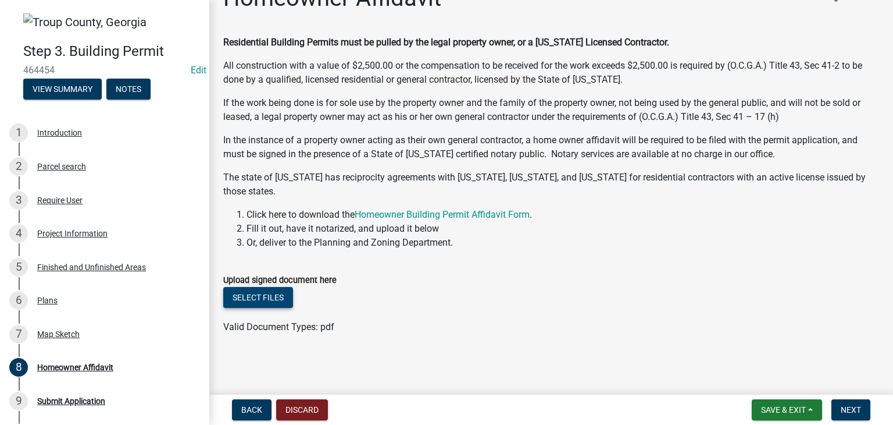
drag, startPoint x: 256, startPoint y: 311, endPoint x: 270, endPoint y: 296, distance: 20.2
click at [259, 310] on wm-upload "Select files Valid Document Types: pdf" at bounding box center [551, 310] width 656 height 47
click at [269, 295] on button "Select files" at bounding box center [258, 297] width 70 height 21
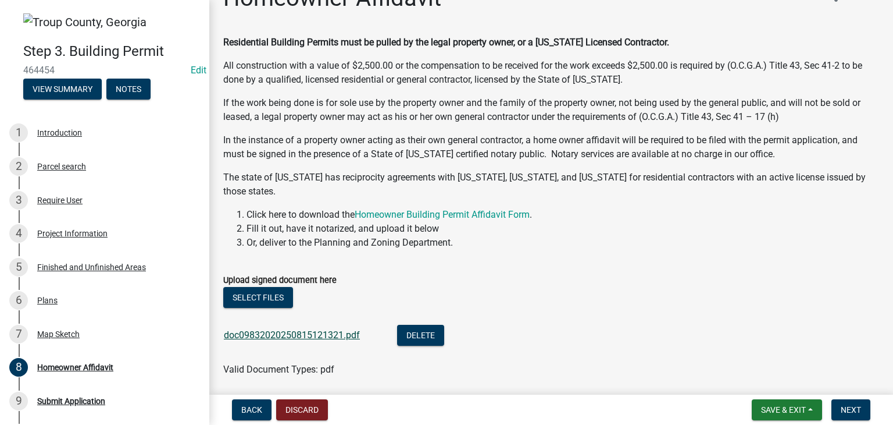
click at [302, 329] on link "doc09832020250815121321.pdf" at bounding box center [292, 334] width 136 height 11
drag, startPoint x: 856, startPoint y: 404, endPoint x: 792, endPoint y: 390, distance: 65.5
click at [856, 402] on button "Next" at bounding box center [851, 409] width 39 height 21
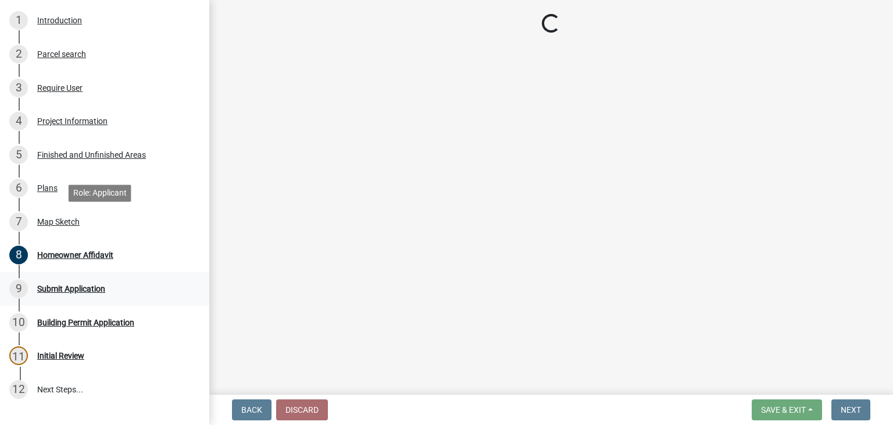
scroll to position [175, 0]
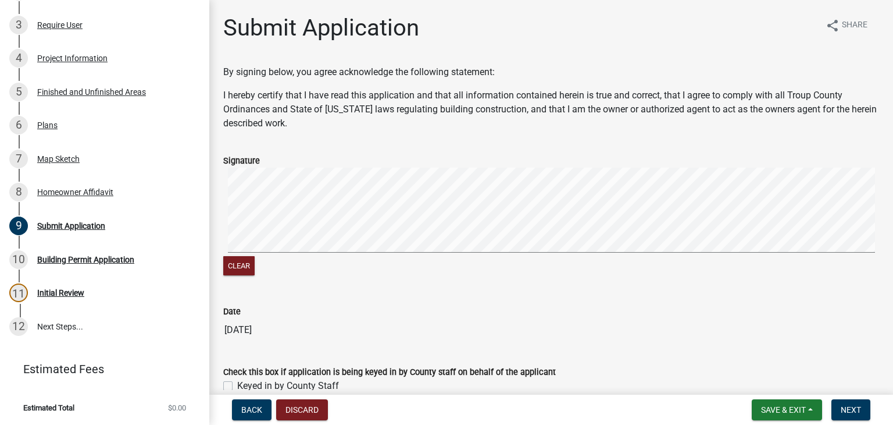
drag, startPoint x: 230, startPoint y: 383, endPoint x: 238, endPoint y: 384, distance: 7.6
click at [237, 383] on label "Keyed in by County Staff" at bounding box center [288, 386] width 102 height 14
click at [237, 383] on input "Keyed in by County Staff" at bounding box center [241, 383] width 8 height 8
checkbox input "true"
click at [861, 412] on button "Next" at bounding box center [851, 409] width 39 height 21
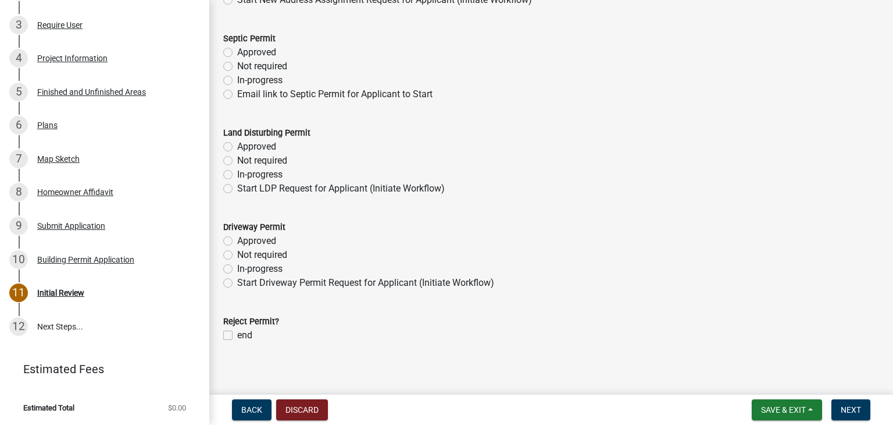
scroll to position [169, 0]
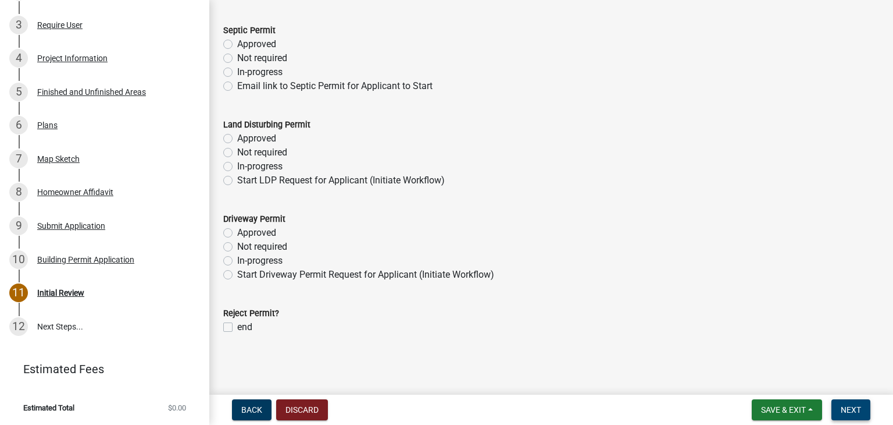
click at [869, 414] on form "Save & Exit Save Save & Exit Next" at bounding box center [811, 409] width 128 height 21
drag, startPoint x: 866, startPoint y: 409, endPoint x: 797, endPoint y: 394, distance: 71.0
click at [865, 409] on button "Next" at bounding box center [851, 409] width 39 height 21
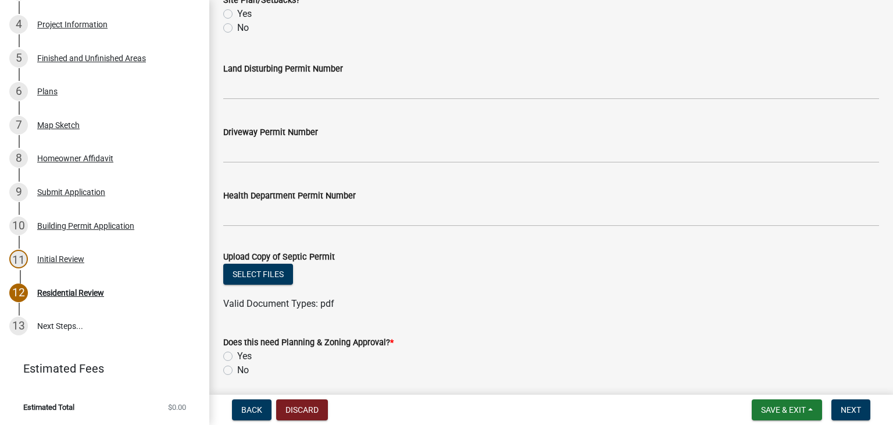
scroll to position [536, 0]
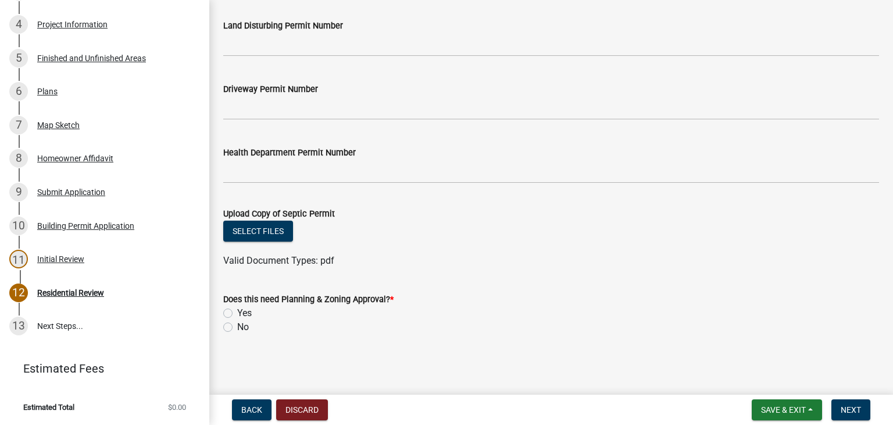
click at [73, 255] on div "Initial Review" at bounding box center [60, 259] width 47 height 8
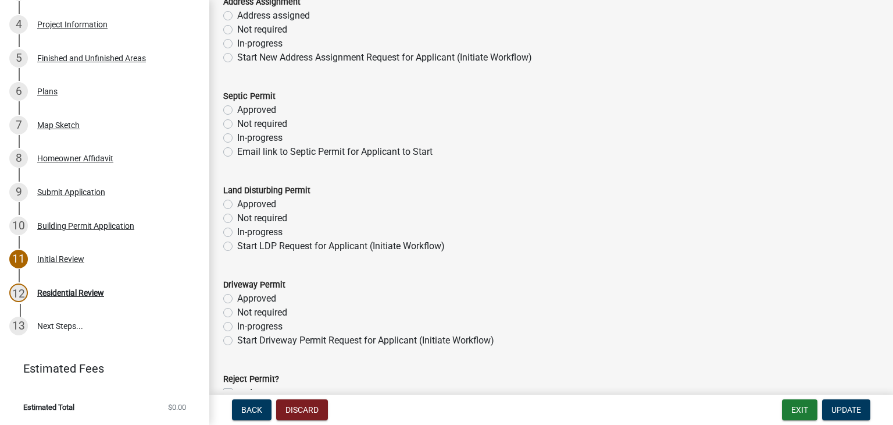
scroll to position [169, 0]
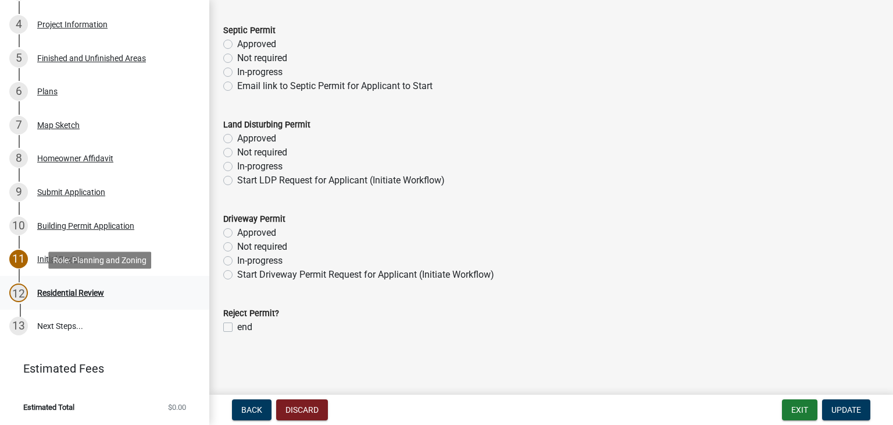
click at [59, 298] on div "12 Residential Review" at bounding box center [99, 292] width 181 height 19
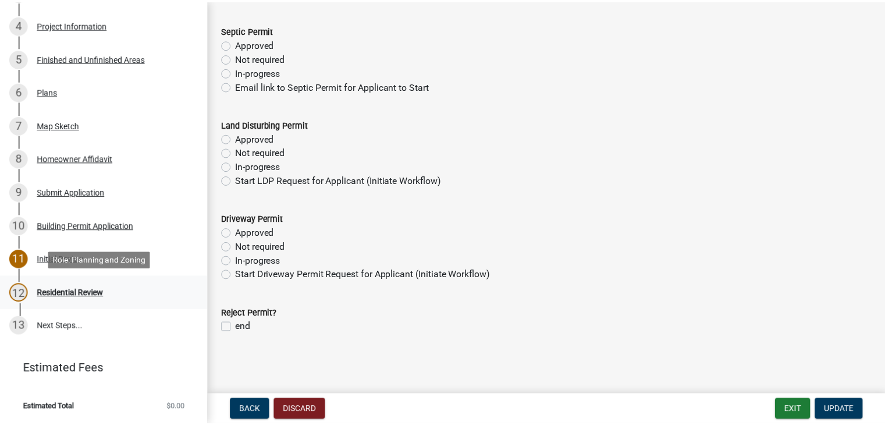
scroll to position [0, 0]
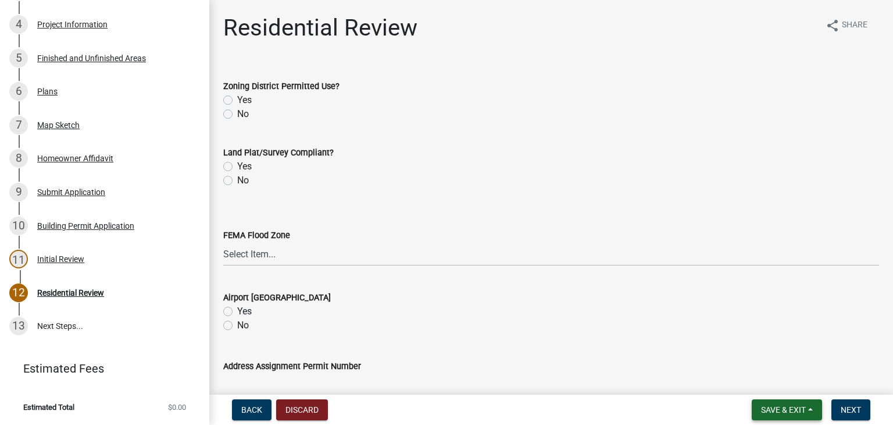
drag, startPoint x: 790, startPoint y: 419, endPoint x: 787, endPoint y: 413, distance: 6.3
click at [789, 418] on button "Save & Exit" at bounding box center [787, 409] width 70 height 21
click at [779, 379] on button "Save & Exit" at bounding box center [775, 379] width 93 height 28
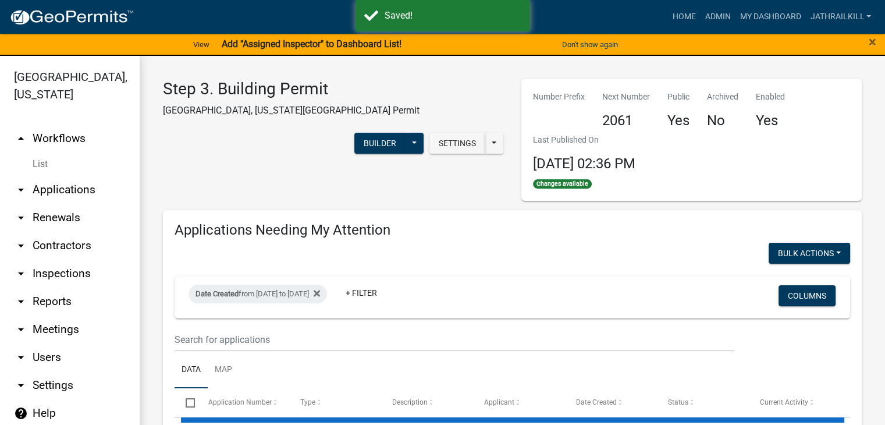
select select "2: 50"
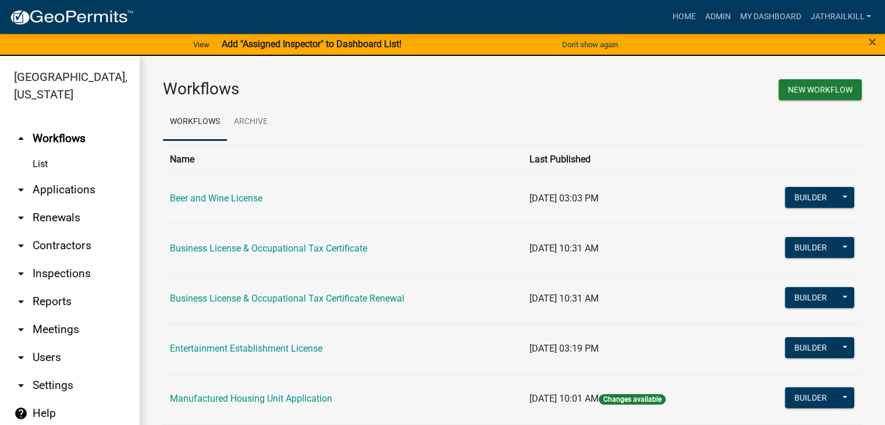
click at [59, 129] on link "arrow_drop_up Workflows" at bounding box center [70, 138] width 140 height 28
click at [672, 7] on link "Home" at bounding box center [683, 17] width 33 height 22
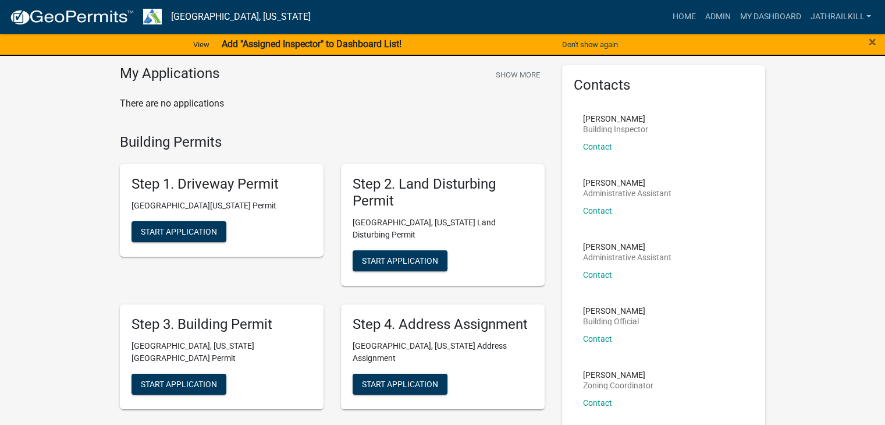
scroll to position [58, 0]
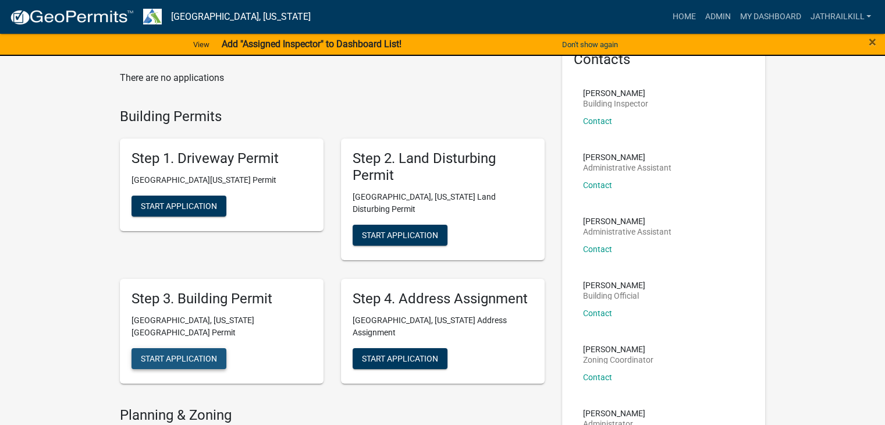
click at [197, 348] on button "Start Application" at bounding box center [178, 358] width 95 height 21
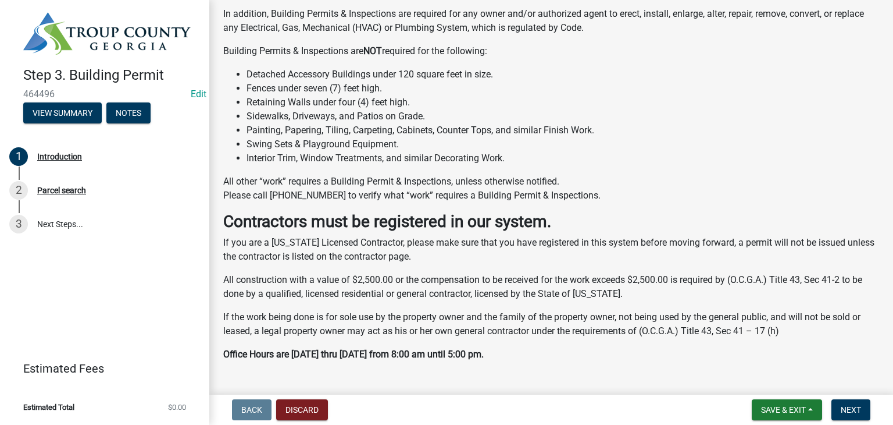
scroll to position [335, 0]
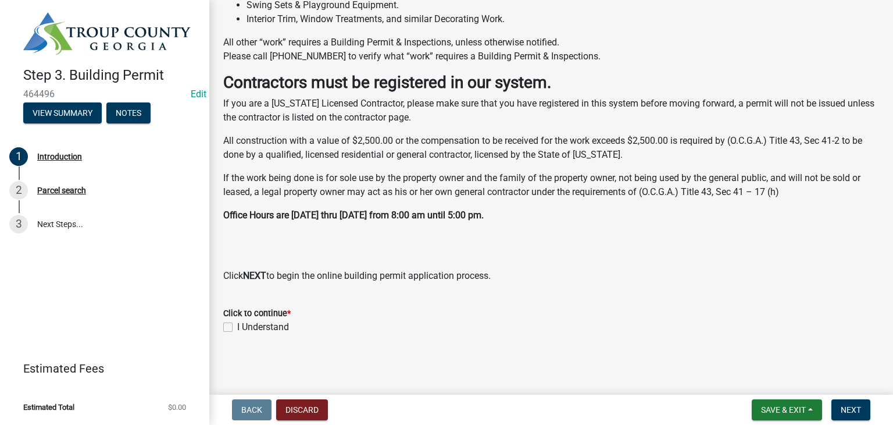
drag, startPoint x: 230, startPoint y: 327, endPoint x: 236, endPoint y: 330, distance: 6.3
click at [237, 327] on label "I Understand" at bounding box center [263, 327] width 52 height 14
click at [237, 327] on input "I Understand" at bounding box center [241, 324] width 8 height 8
checkbox input "true"
click at [846, 397] on nav "Back Discard Save & Exit Save Save & Exit Next" at bounding box center [551, 409] width 684 height 30
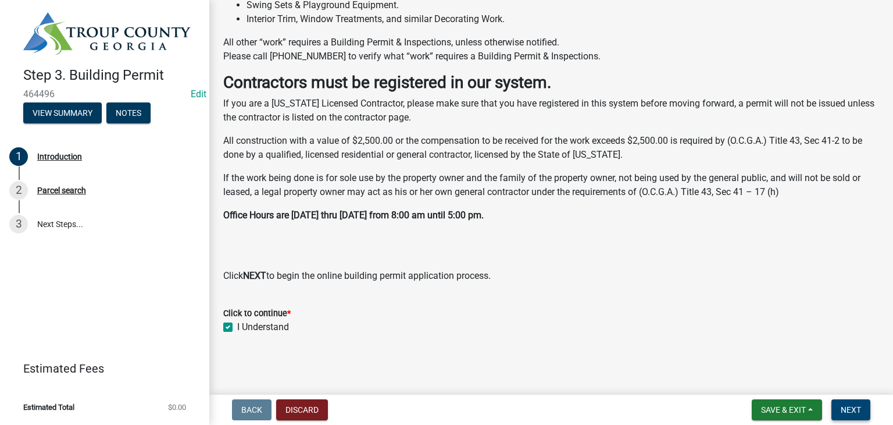
click at [847, 408] on span "Next" at bounding box center [851, 409] width 20 height 9
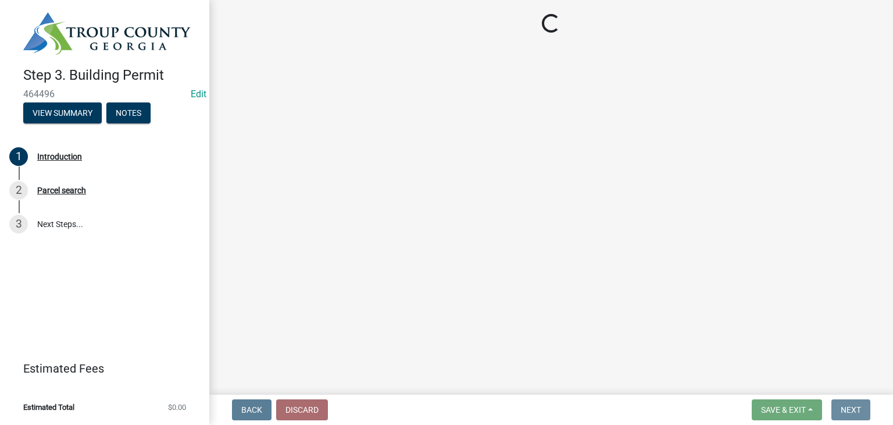
scroll to position [0, 0]
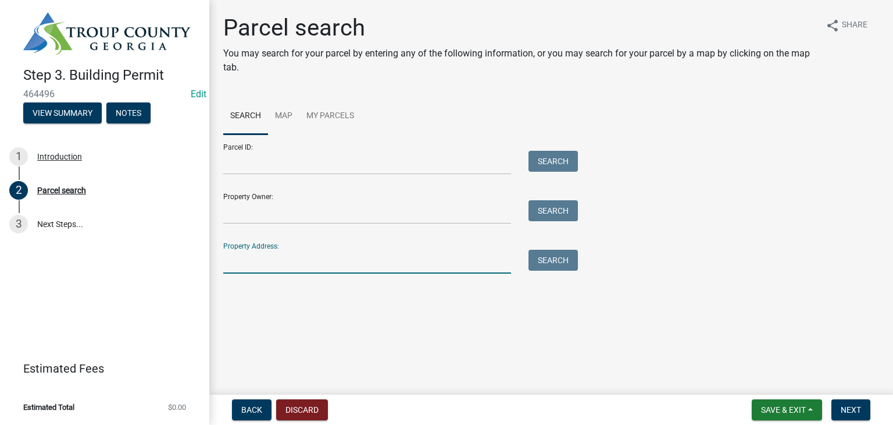
click at [365, 267] on input "Property Address:" at bounding box center [367, 261] width 288 height 24
type input "[STREET_ADDRESS][PERSON_NAME]"
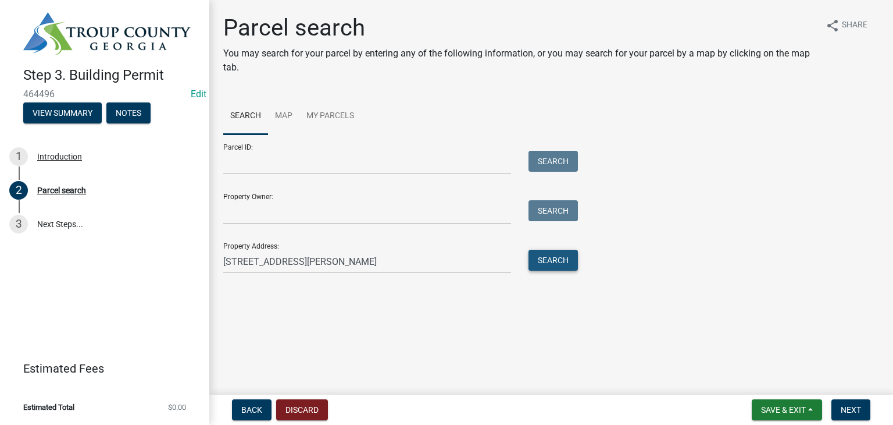
drag, startPoint x: 559, startPoint y: 268, endPoint x: 547, endPoint y: 273, distance: 13.1
click at [560, 268] on button "Search" at bounding box center [553, 259] width 49 height 21
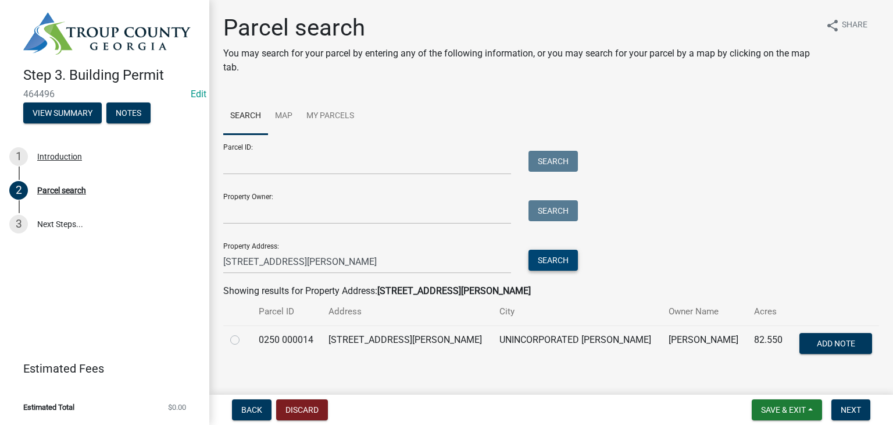
scroll to position [19, 0]
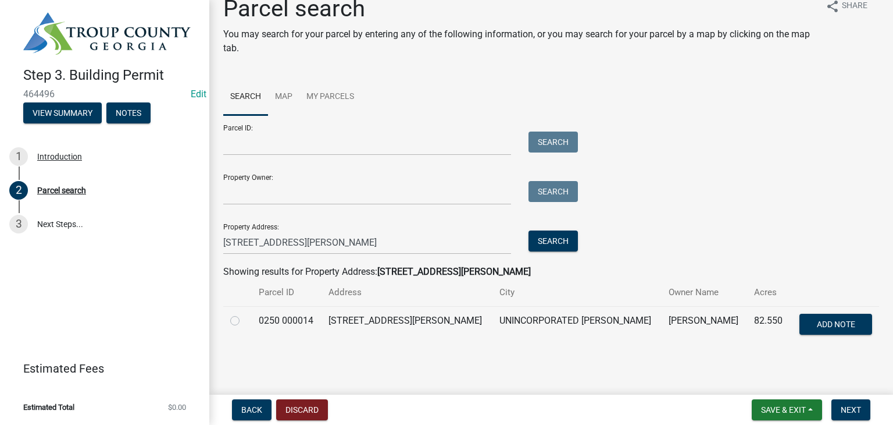
click at [228, 319] on td at bounding box center [237, 325] width 28 height 38
click at [244, 313] on label at bounding box center [244, 313] width 0 height 0
click at [244, 321] on 000014 "radio" at bounding box center [248, 317] width 8 height 8
radio 000014 "true"
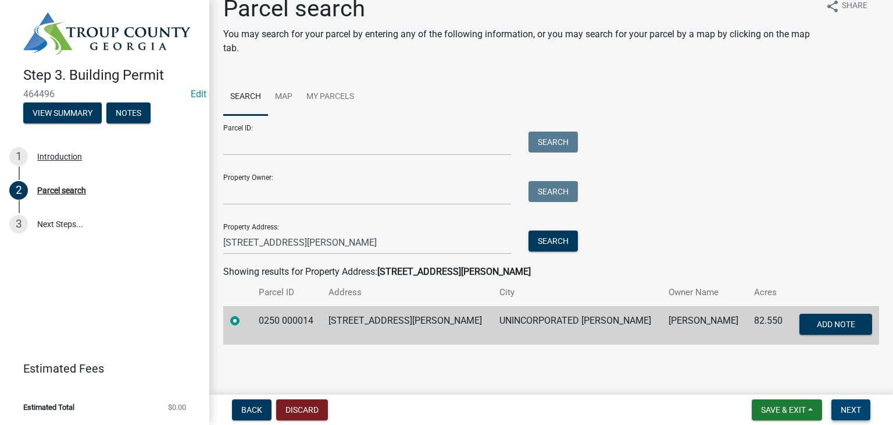
click at [851, 405] on span "Next" at bounding box center [851, 409] width 20 height 9
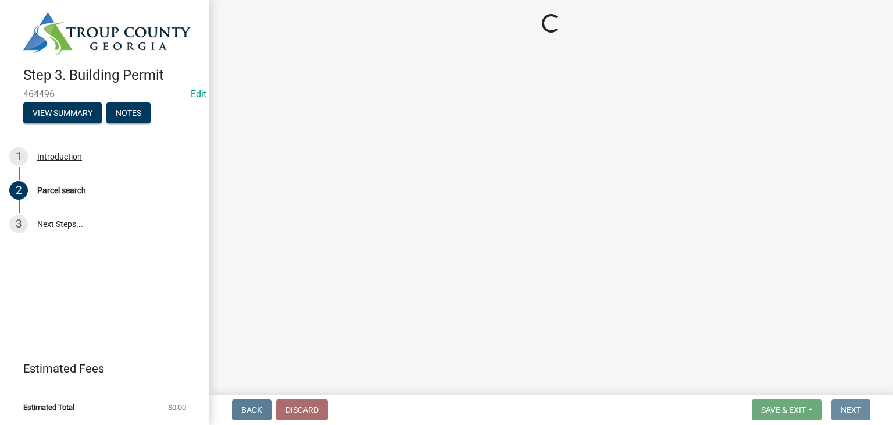
scroll to position [0, 0]
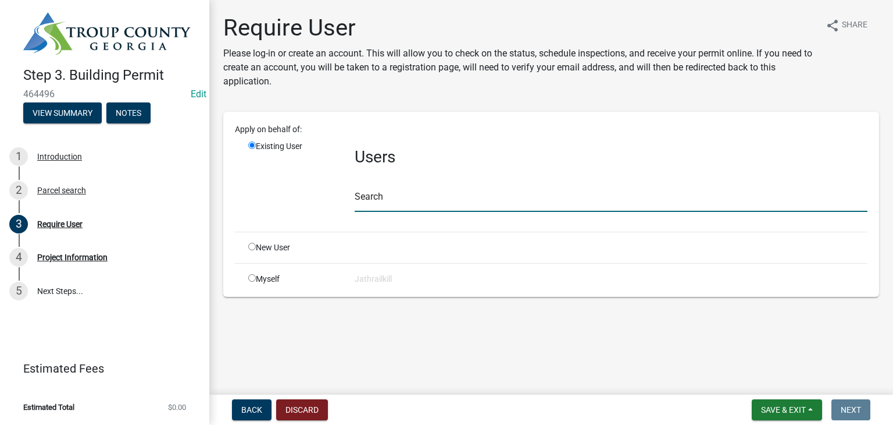
click at [412, 202] on input "text" at bounding box center [611, 200] width 513 height 24
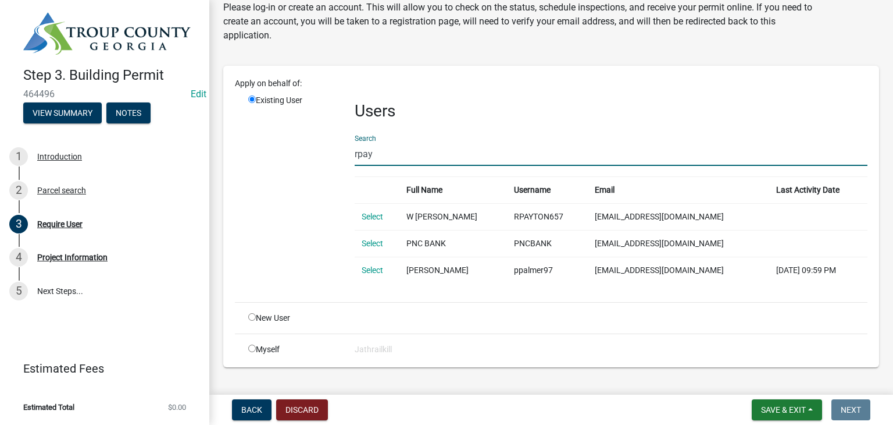
scroll to position [9, 0]
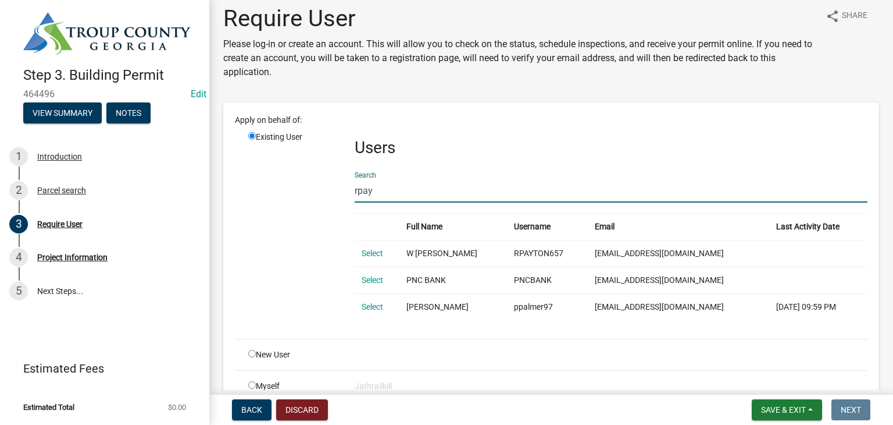
type input "rpay"
drag, startPoint x: 382, startPoint y: 259, endPoint x: 374, endPoint y: 252, distance: 10.3
click at [380, 258] on td "Select" at bounding box center [377, 253] width 45 height 27
click at [374, 252] on link "Select" at bounding box center [373, 252] width 22 height 9
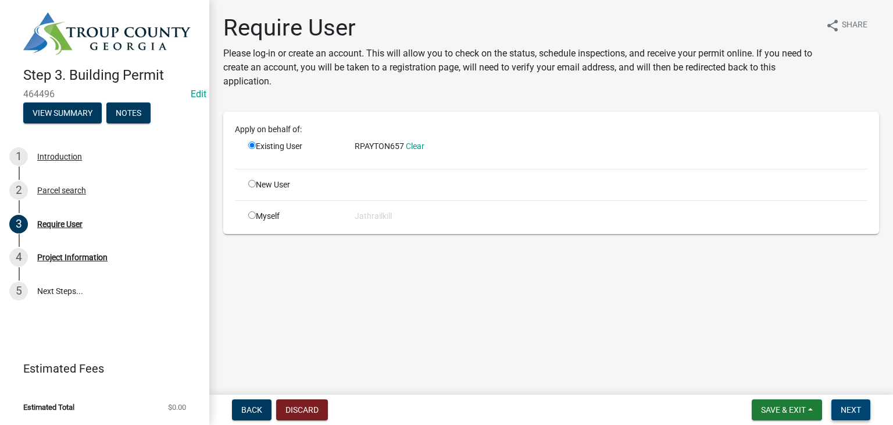
click at [859, 405] on span "Next" at bounding box center [851, 409] width 20 height 9
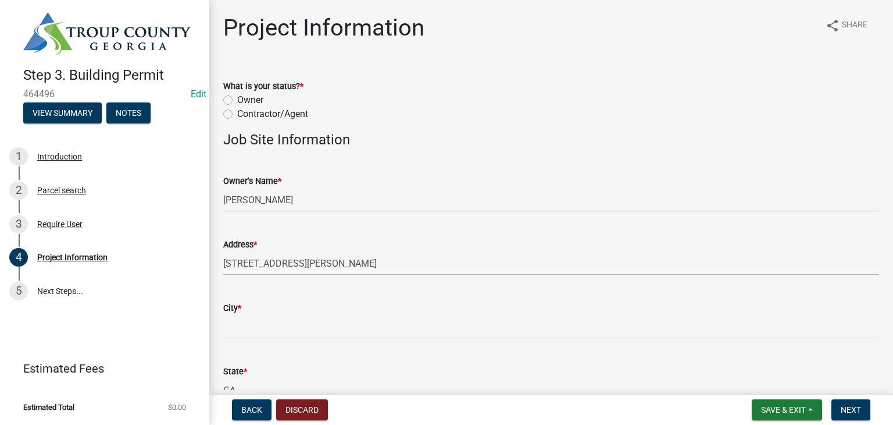
click at [237, 100] on label "Owner" at bounding box center [250, 100] width 26 height 14
click at [237, 100] on input "Owner" at bounding box center [241, 97] width 8 height 8
radio input "true"
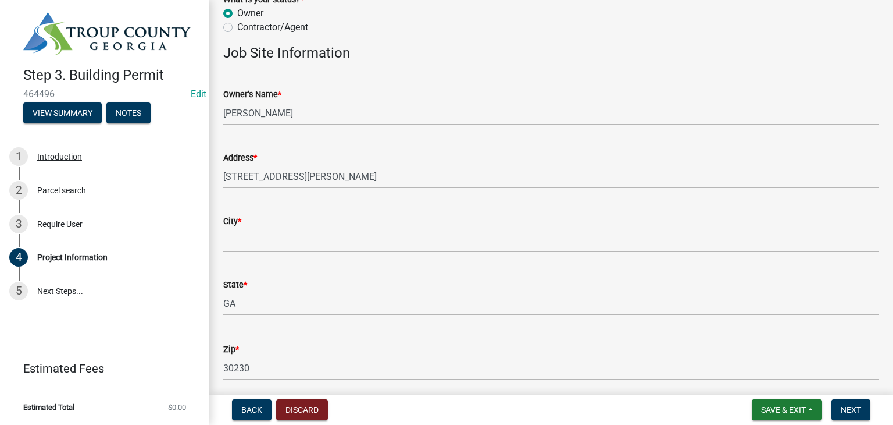
scroll to position [116, 0]
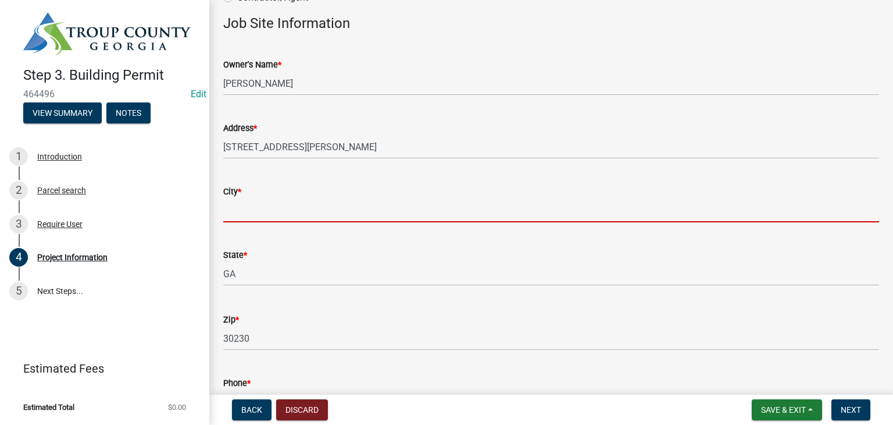
click at [286, 202] on input "City *" at bounding box center [551, 210] width 656 height 24
type input "[GEOGRAPHIC_DATA]"
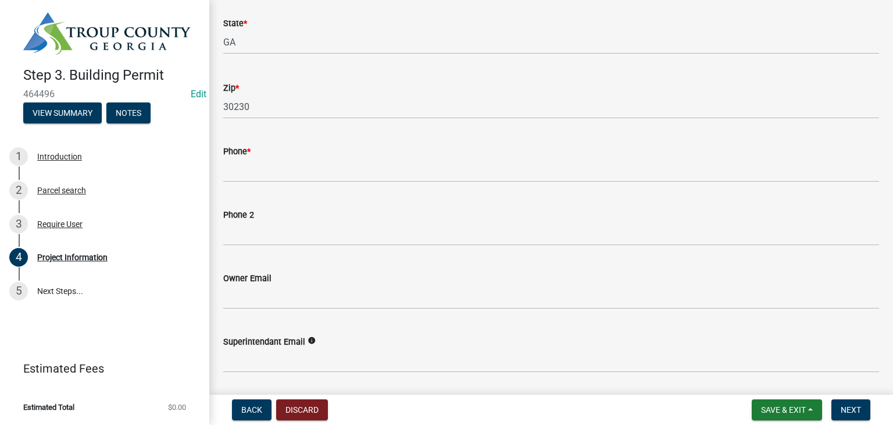
scroll to position [349, 0]
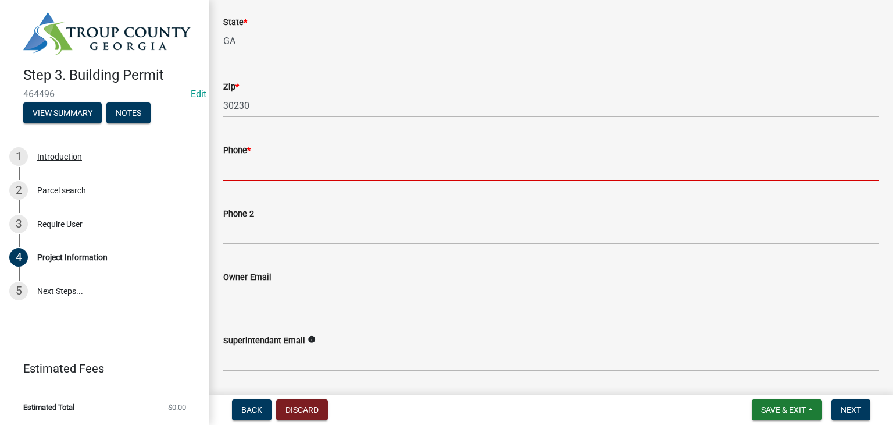
click at [258, 167] on input "Phone *" at bounding box center [551, 169] width 656 height 24
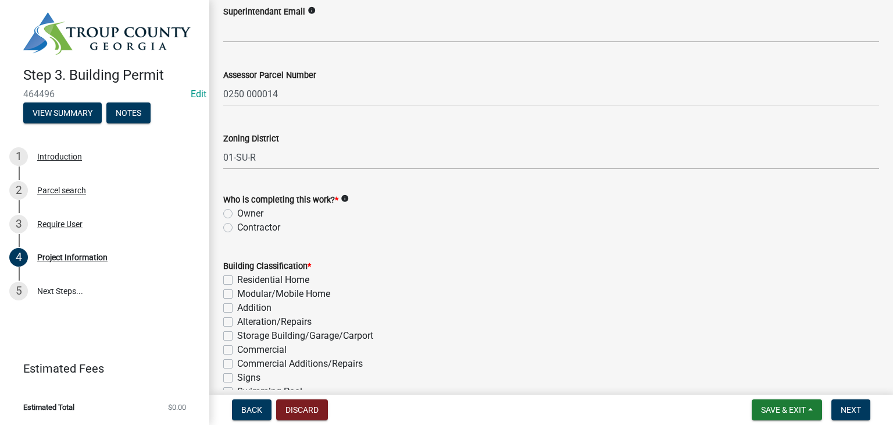
scroll to position [698, 0]
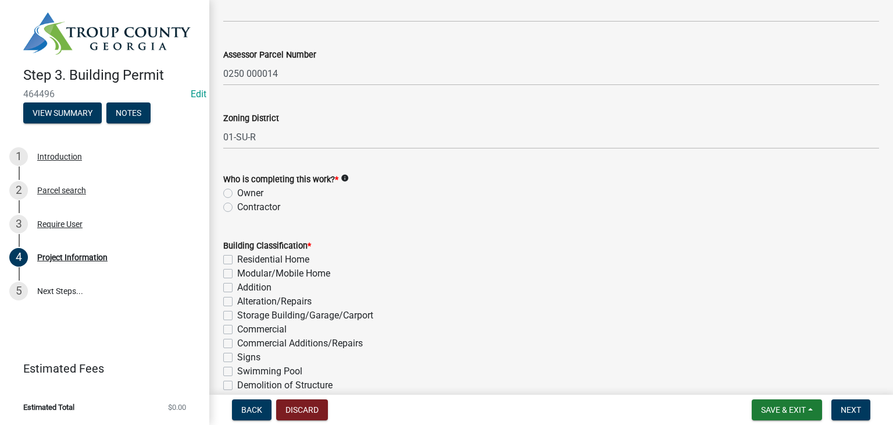
type input "[PHONE_NUMBER]"
click at [237, 194] on label "Owner" at bounding box center [250, 193] width 26 height 14
click at [237, 194] on input "Owner" at bounding box center [241, 190] width 8 height 8
radio input "true"
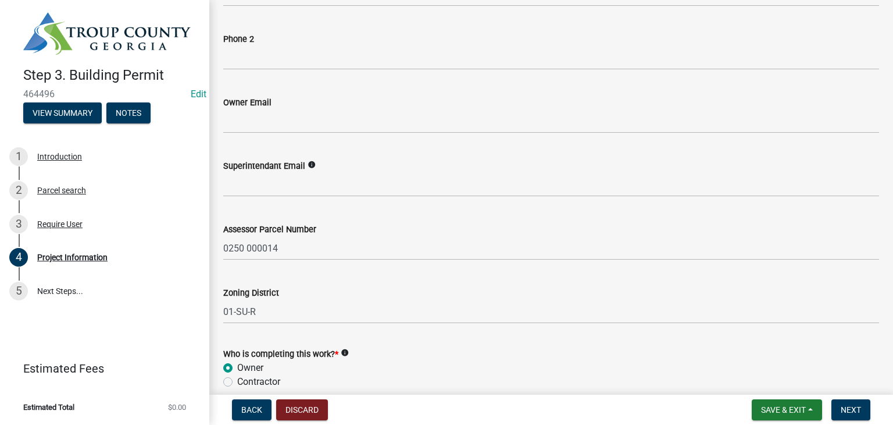
scroll to position [872, 0]
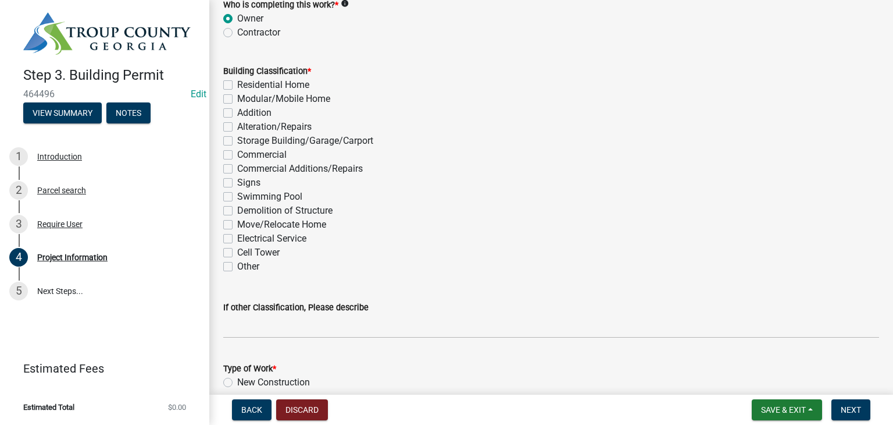
click at [237, 140] on label "Storage Building/Garage/Carport" at bounding box center [305, 141] width 136 height 14
click at [237, 140] on input "Storage Building/Garage/Carport" at bounding box center [241, 138] width 8 height 8
checkbox input "true"
checkbox input "false"
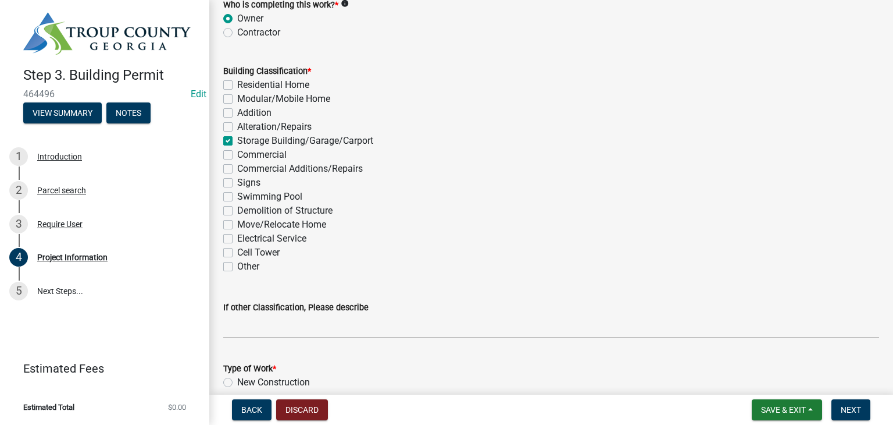
checkbox input "false"
checkbox input "true"
checkbox input "false"
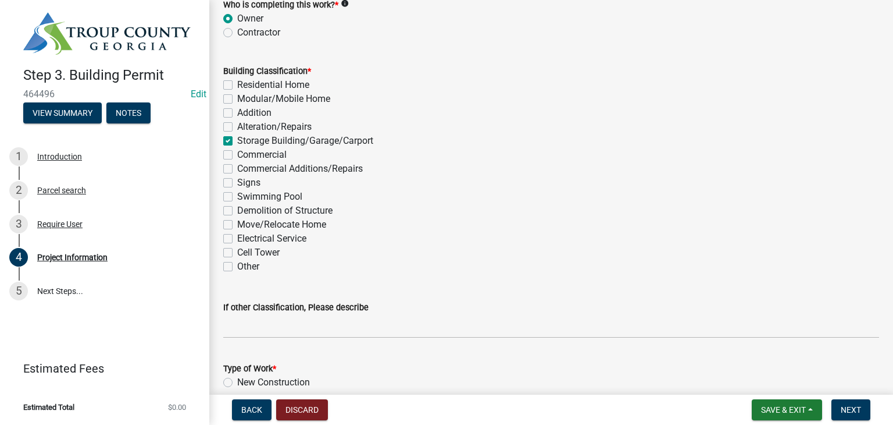
checkbox input "false"
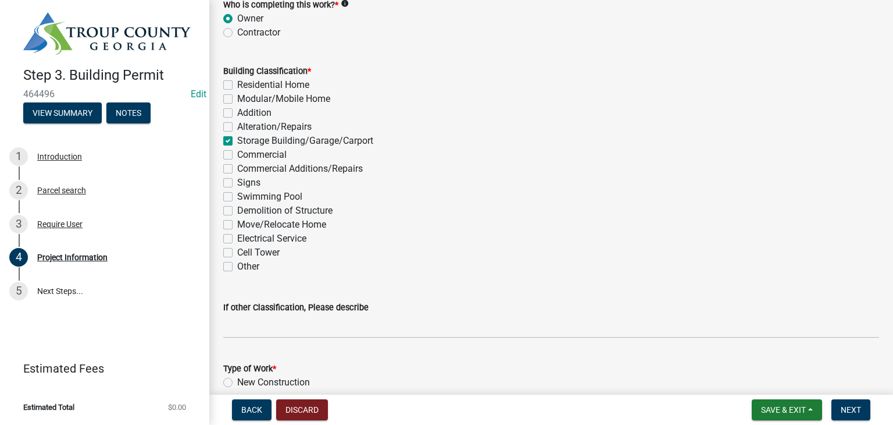
checkbox input "false"
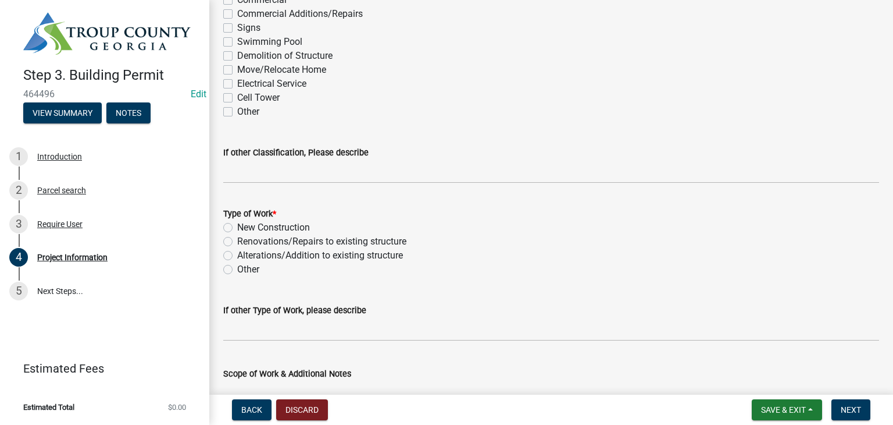
scroll to position [1105, 0]
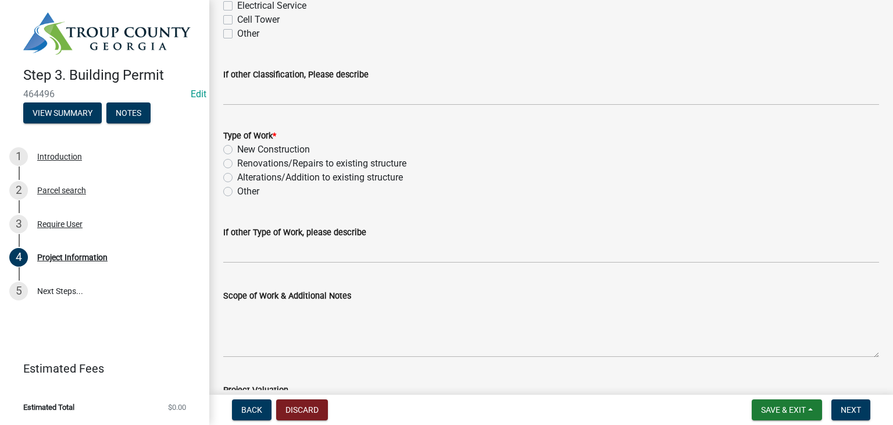
click at [221, 144] on div "Type of Work * New Construction Renovations/Repairs to existing structure Alter…" at bounding box center [551, 157] width 673 height 84
click at [237, 147] on label "New Construction" at bounding box center [273, 149] width 73 height 14
click at [237, 147] on input "New Construction" at bounding box center [241, 146] width 8 height 8
radio input "true"
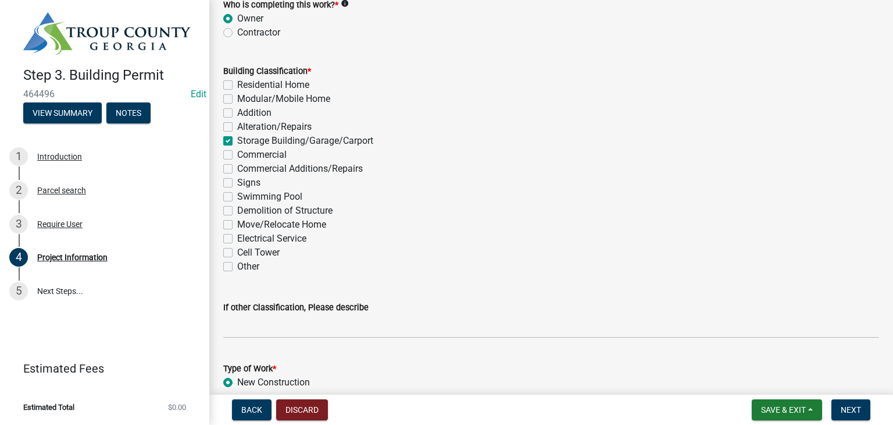
scroll to position [1163, 0]
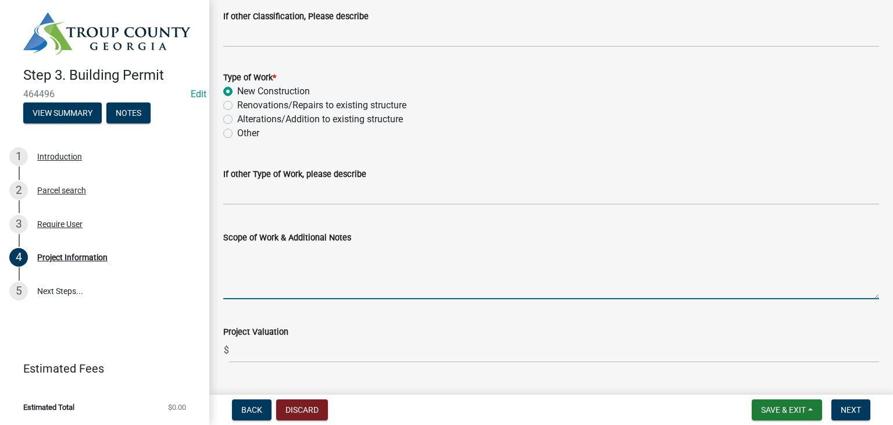
click at [298, 259] on textarea "Scope of Work & Additional Notes" at bounding box center [551, 271] width 656 height 55
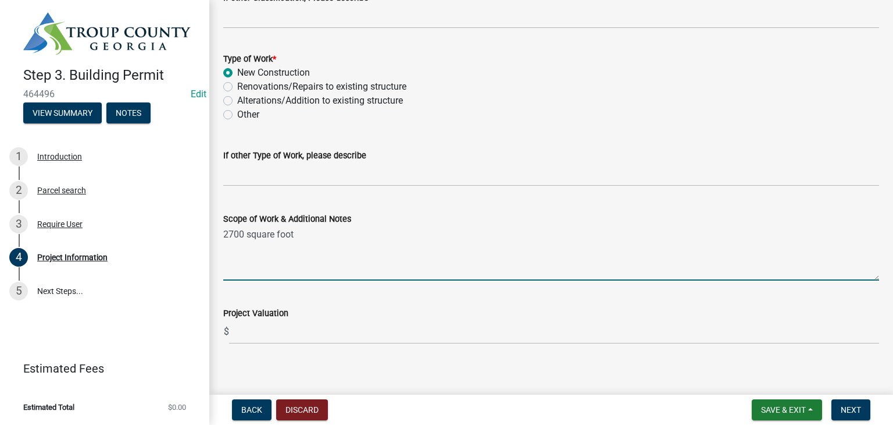
scroll to position [1192, 0]
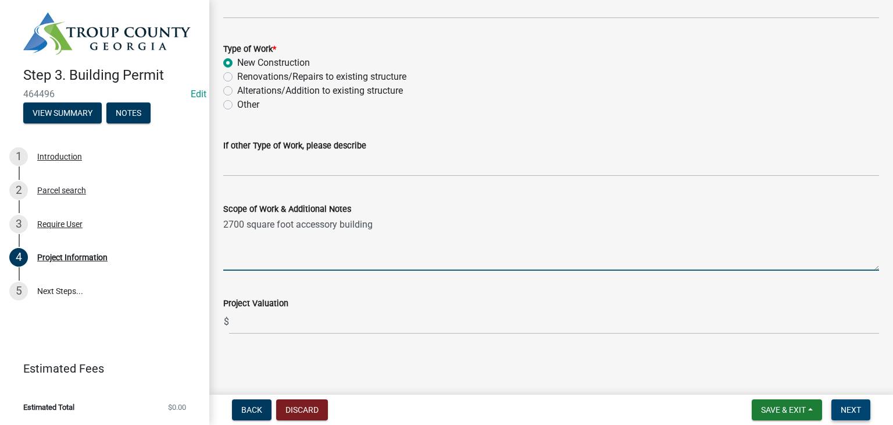
type textarea "2700 square foot accessory building"
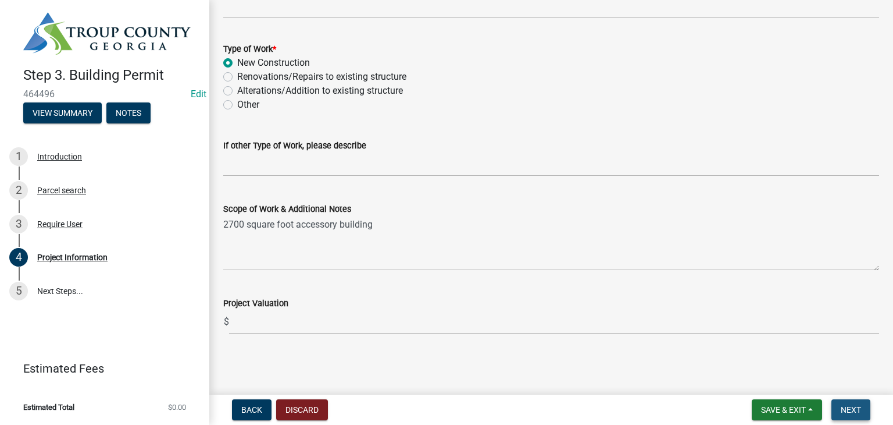
click at [865, 407] on button "Next" at bounding box center [851, 409] width 39 height 21
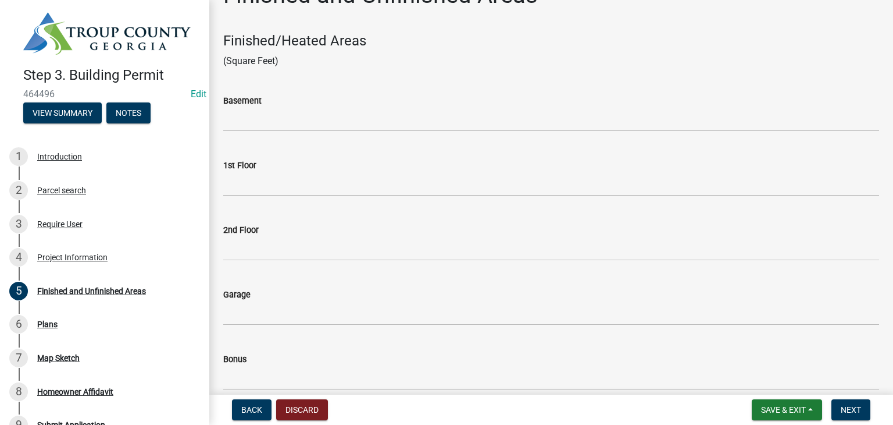
scroll to position [58, 0]
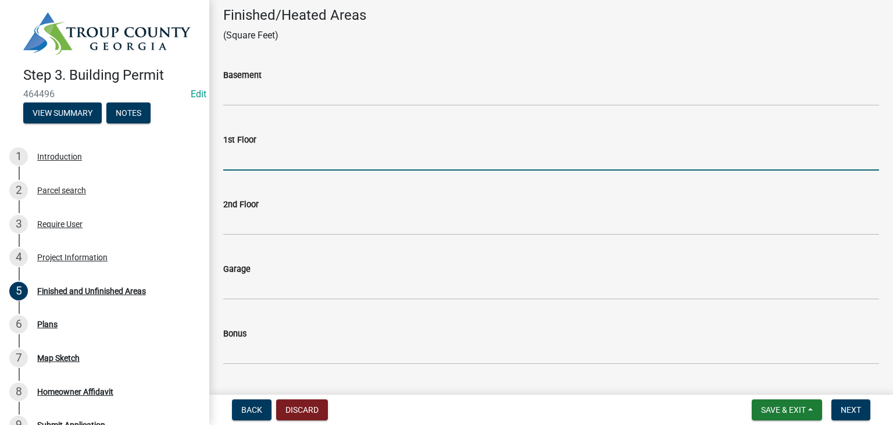
click at [284, 155] on input "text" at bounding box center [551, 159] width 656 height 24
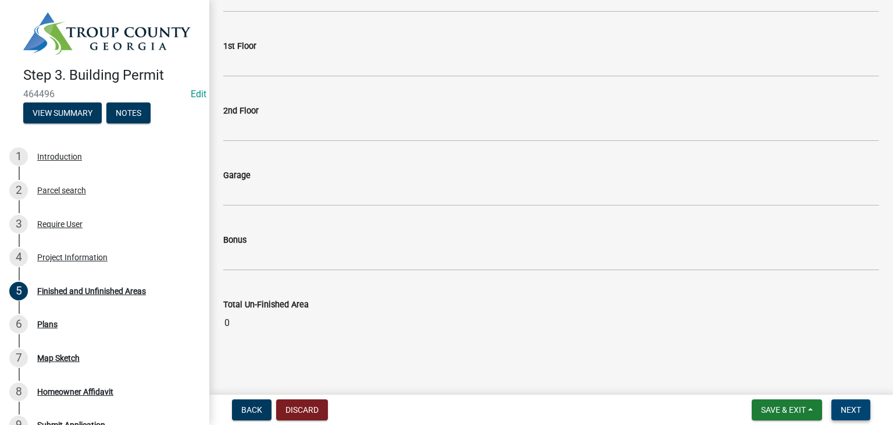
type input "2700"
click at [854, 415] on button "Next" at bounding box center [851, 409] width 39 height 21
drag, startPoint x: 860, startPoint y: 413, endPoint x: 725, endPoint y: 389, distance: 137.1
click at [860, 413] on span "Next" at bounding box center [851, 409] width 20 height 9
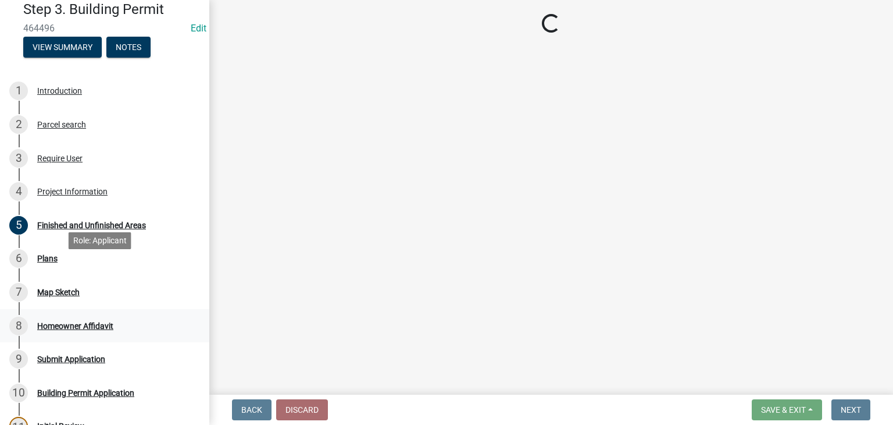
scroll to position [116, 0]
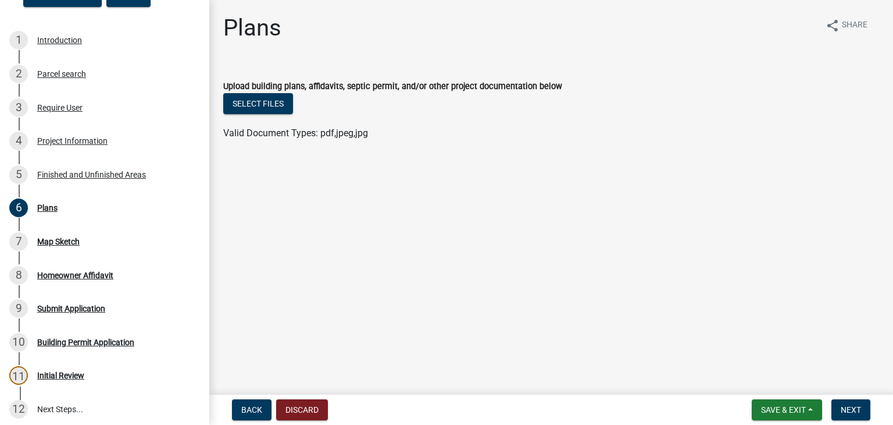
click at [269, 121] on ul at bounding box center [551, 121] width 656 height 9
click at [271, 119] on ul at bounding box center [551, 121] width 656 height 9
click at [270, 106] on button "Select files" at bounding box center [258, 103] width 70 height 21
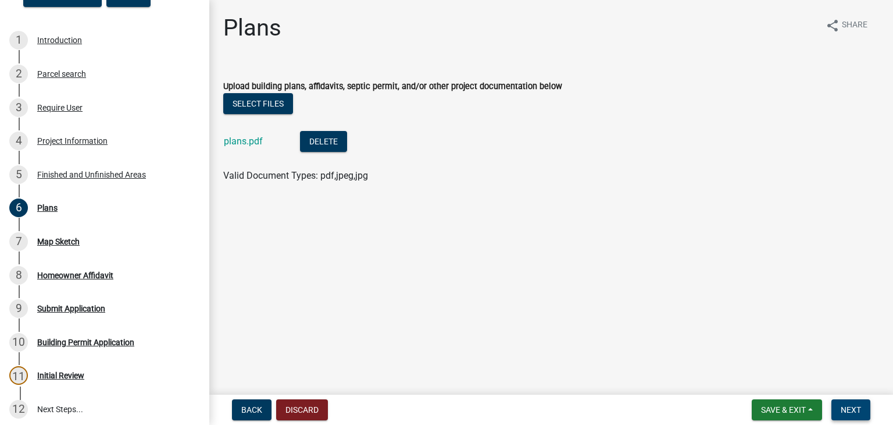
click at [861, 415] on button "Next" at bounding box center [851, 409] width 39 height 21
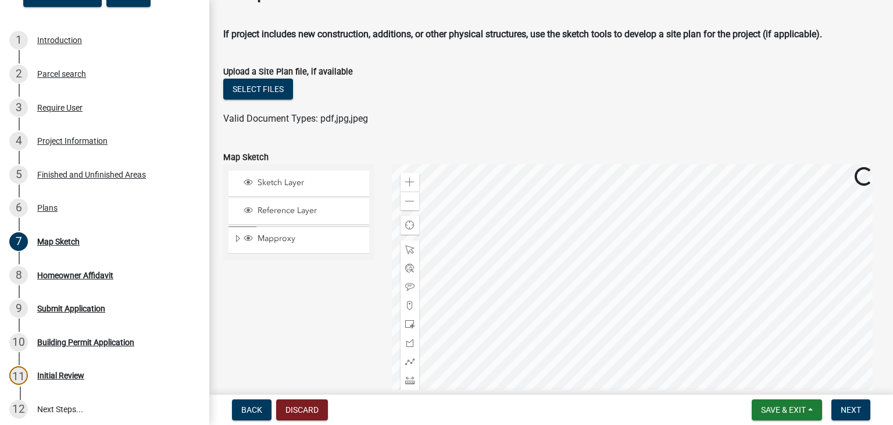
scroll to position [58, 0]
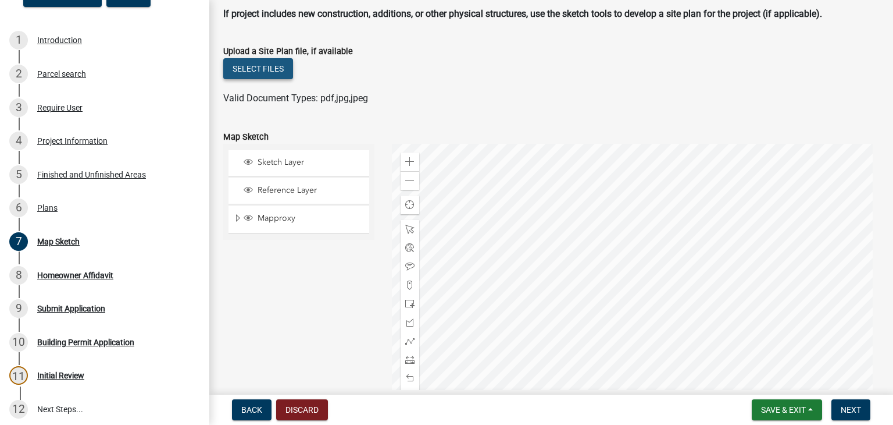
click at [274, 70] on button "Select files" at bounding box center [258, 68] width 70 height 21
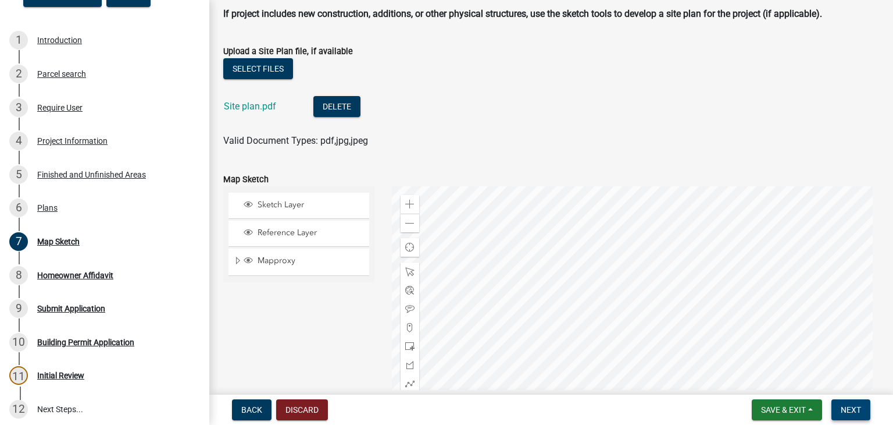
click at [849, 407] on span "Next" at bounding box center [851, 409] width 20 height 9
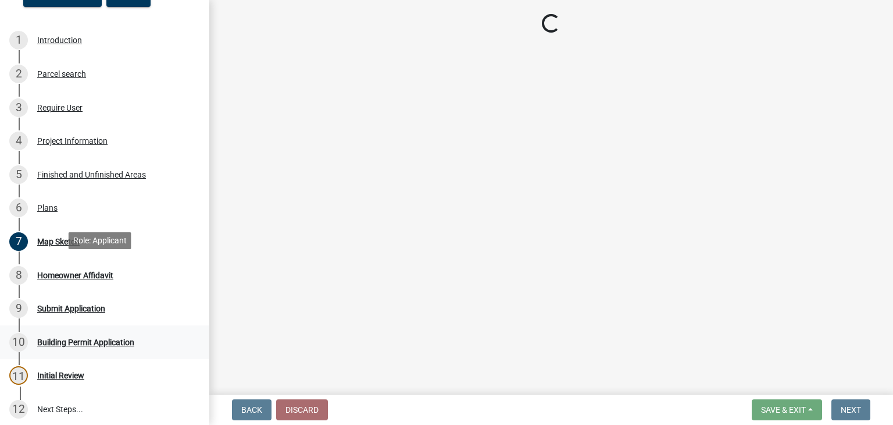
scroll to position [197, 0]
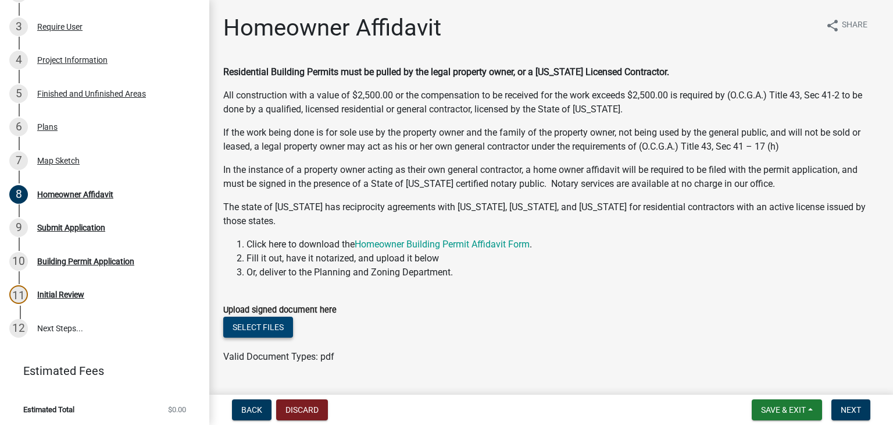
click at [277, 326] on button "Select files" at bounding box center [258, 326] width 70 height 21
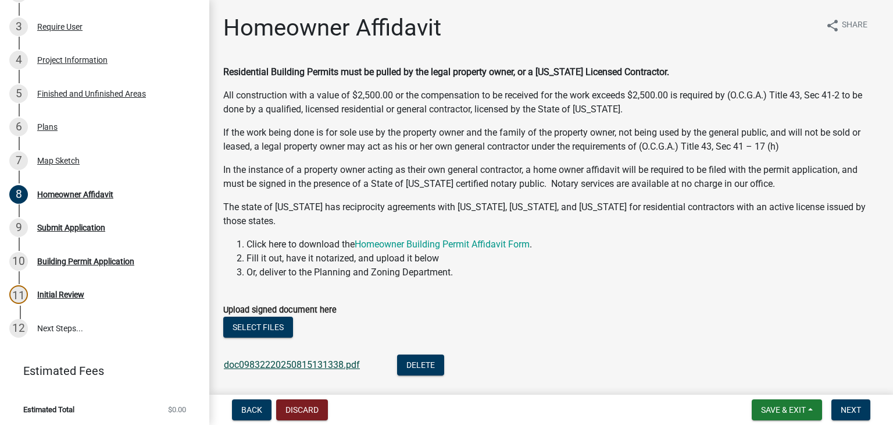
click at [312, 361] on link "doc09832220250815131338.pdf" at bounding box center [292, 364] width 136 height 11
click at [859, 397] on nav "Back Discard Save & Exit Save Save & Exit Next" at bounding box center [551, 409] width 684 height 30
click at [834, 422] on nav "Back Discard Save & Exit Save Save & Exit Next" at bounding box center [551, 409] width 684 height 30
click at [844, 407] on span "Next" at bounding box center [851, 409] width 20 height 9
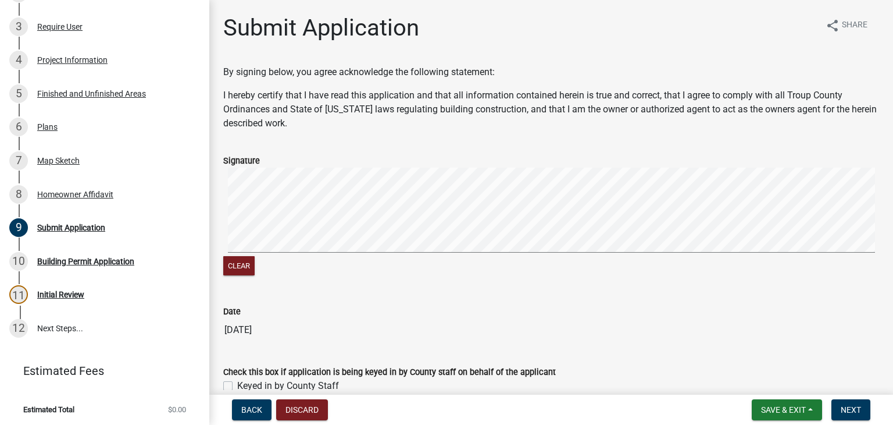
drag, startPoint x: 223, startPoint y: 384, endPoint x: 248, endPoint y: 384, distance: 25.0
click at [225, 384] on div "Check this box if application is being keyed in by County staff on behalf of th…" at bounding box center [551, 372] width 673 height 42
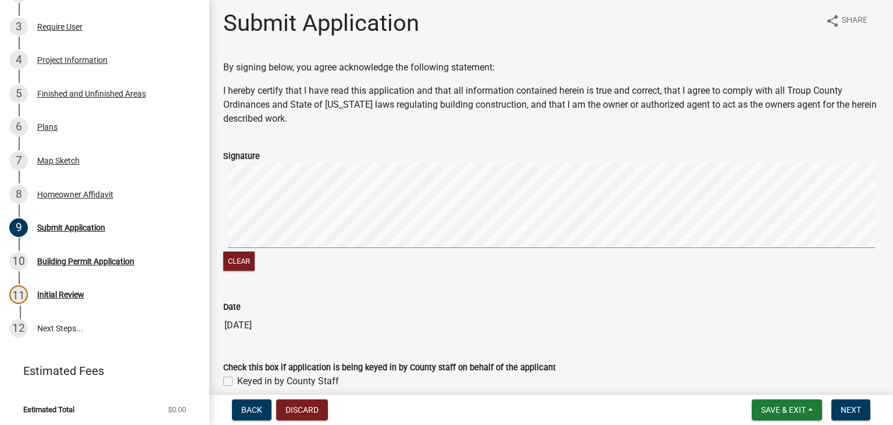
click at [237, 378] on label "Keyed in by County Staff" at bounding box center [288, 381] width 102 height 14
click at [237, 378] on input "Keyed in by County Staff" at bounding box center [241, 378] width 8 height 8
checkbox input "true"
click at [852, 405] on span "Next" at bounding box center [851, 409] width 20 height 9
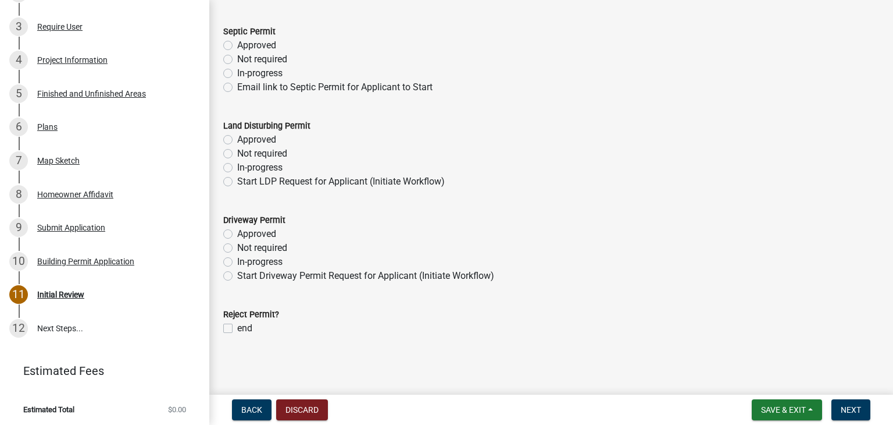
scroll to position [169, 0]
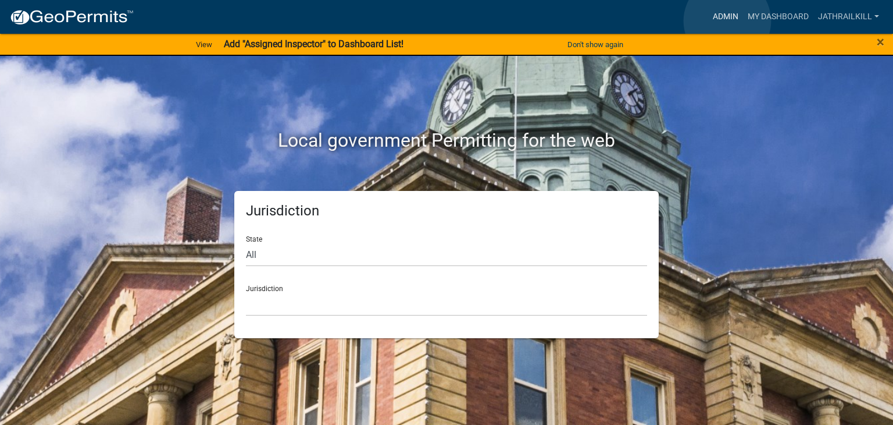
click at [728, 21] on link "Admin" at bounding box center [725, 17] width 35 height 22
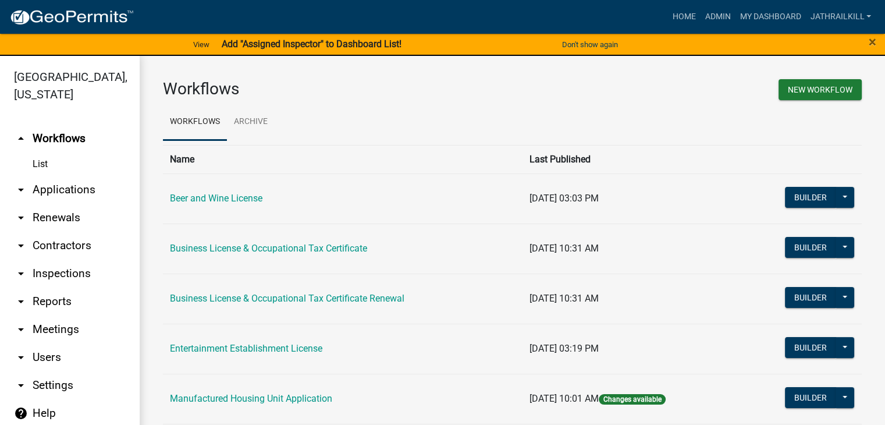
drag, startPoint x: 109, startPoint y: 175, endPoint x: 99, endPoint y: 173, distance: 10.0
click at [108, 176] on link "arrow_drop_down Applications" at bounding box center [70, 190] width 140 height 28
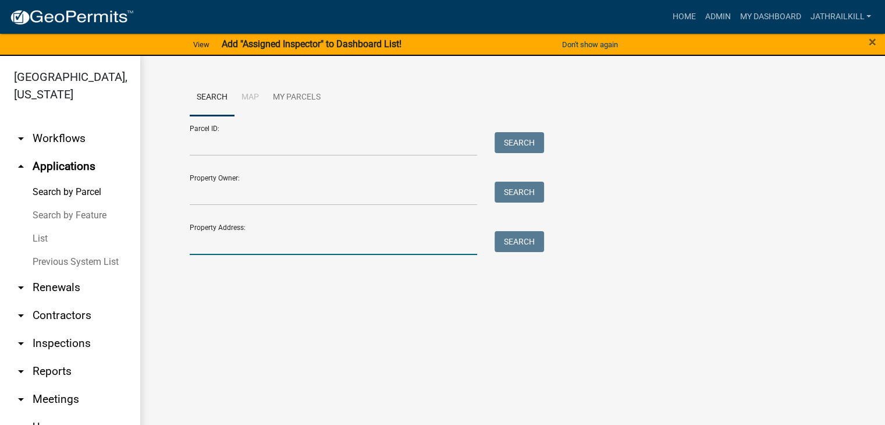
click at [226, 249] on input "Property Address:" at bounding box center [334, 243] width 288 height 24
type input "521 Smith Rd"
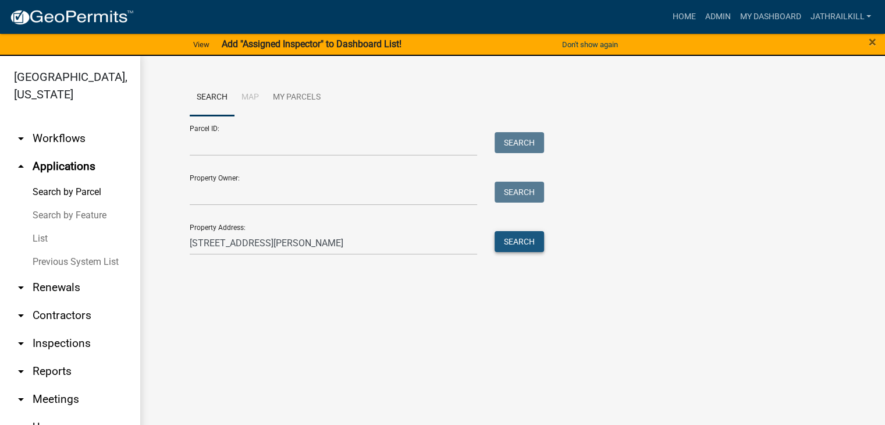
click at [503, 245] on button "Search" at bounding box center [518, 241] width 49 height 21
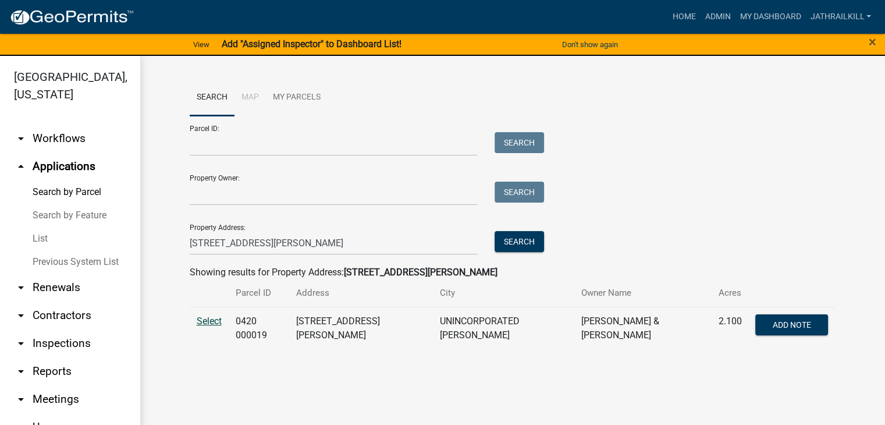
click at [199, 319] on span "Select" at bounding box center [209, 320] width 25 height 11
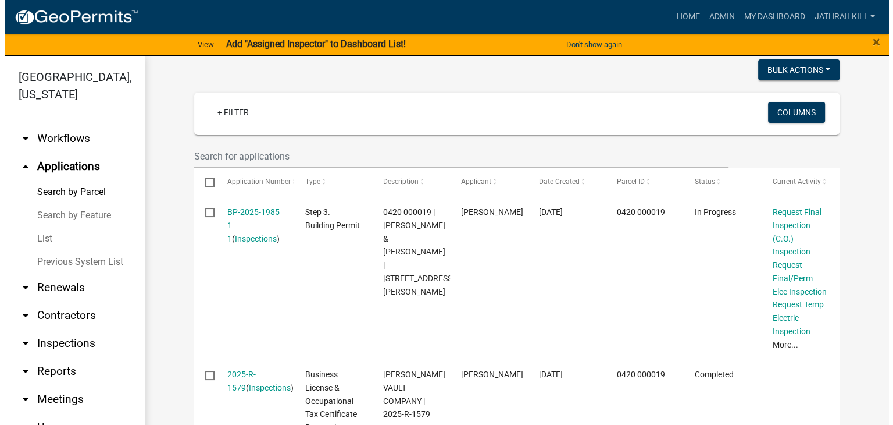
scroll to position [290, 0]
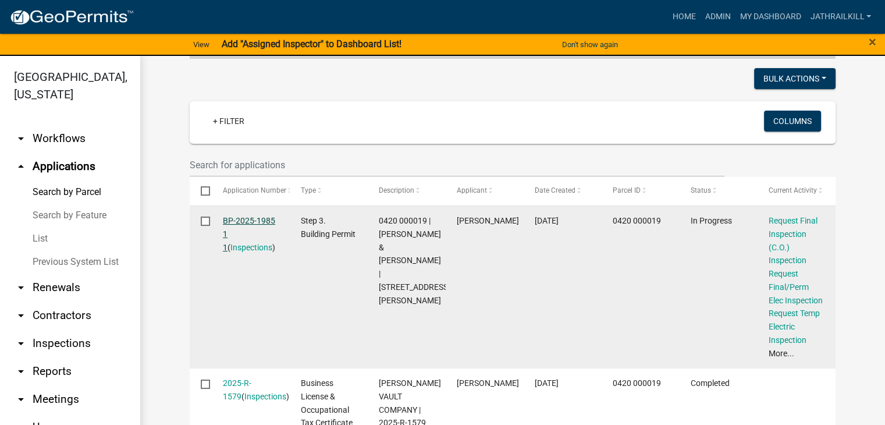
click at [250, 216] on link "BP-2025-1985 1 1" at bounding box center [249, 234] width 52 height 36
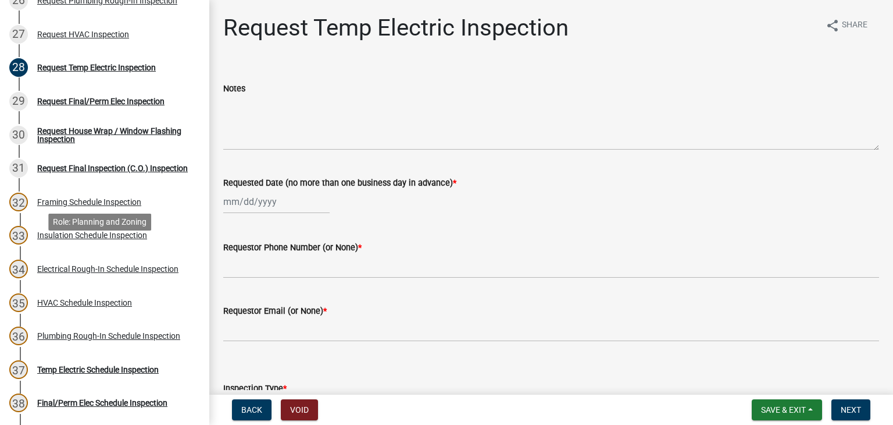
scroll to position [989, 0]
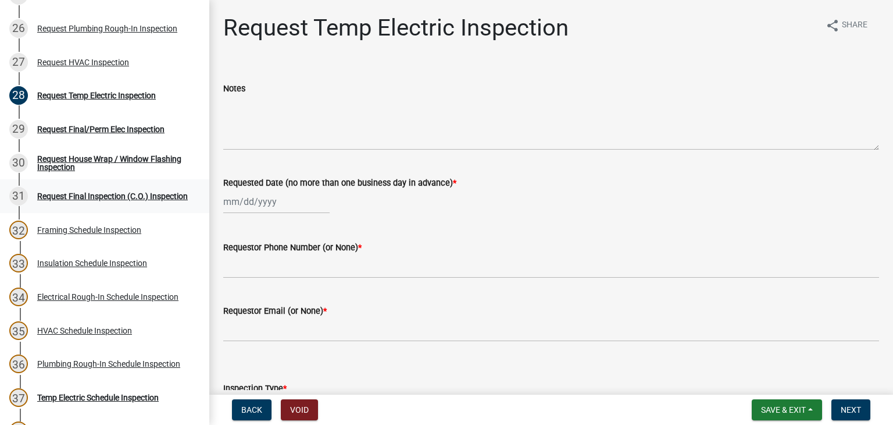
click at [138, 192] on div "Request Final Inspection (C.O.) Inspection" at bounding box center [112, 196] width 151 height 8
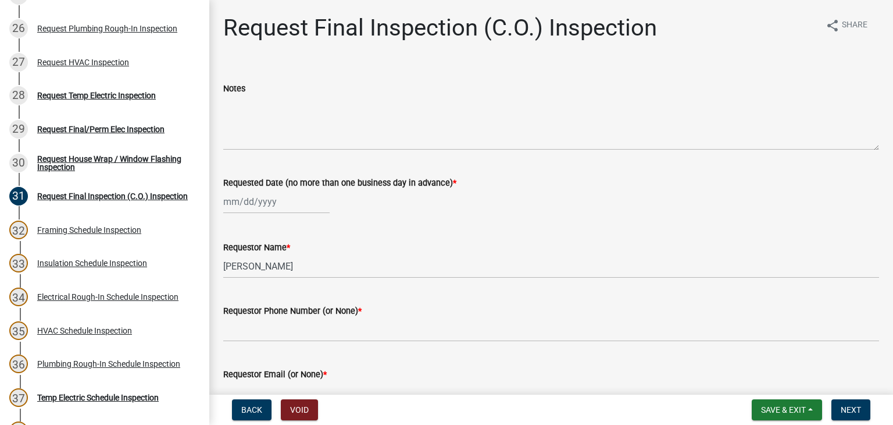
click at [247, 200] on div at bounding box center [276, 202] width 106 height 24
select select "8"
select select "2025"
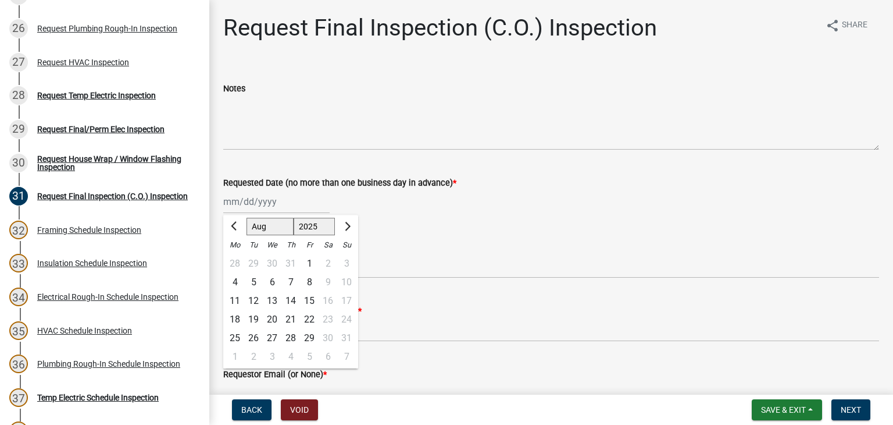
click at [380, 203] on div "Jan Feb Mar Apr May Jun Jul Aug Sep Oct Nov Dec 1525 1526 1527 1528 1529 1530 1…" at bounding box center [551, 202] width 656 height 24
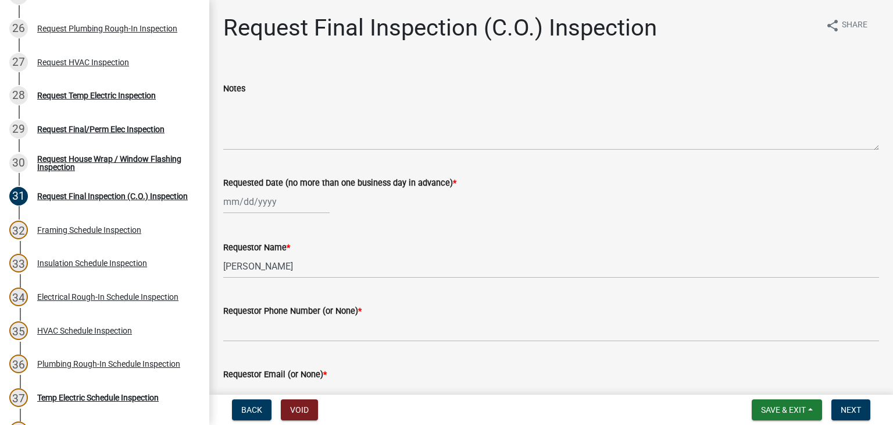
select select "8"
select select "2025"
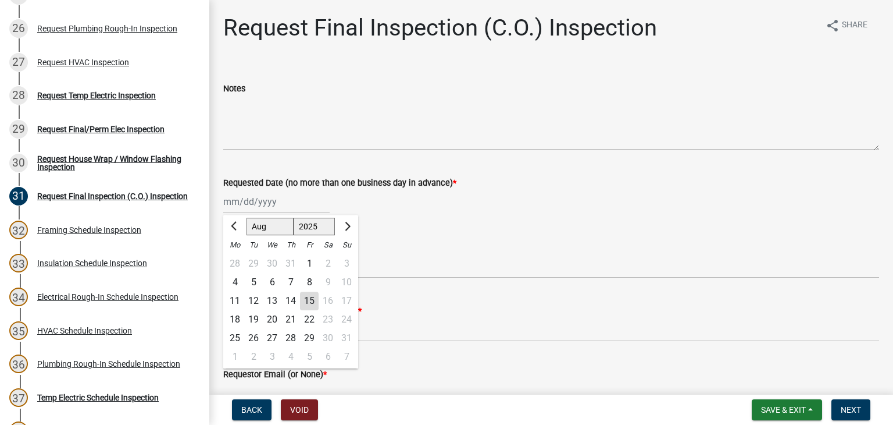
click at [256, 198] on div "Jan Feb Mar Apr May Jun Jul Aug Sep Oct Nov Dec 1525 1526 1527 1528 1529 1530 1…" at bounding box center [276, 202] width 106 height 24
click at [315, 304] on div "15" at bounding box center [309, 300] width 19 height 19
type input "[DATE]"
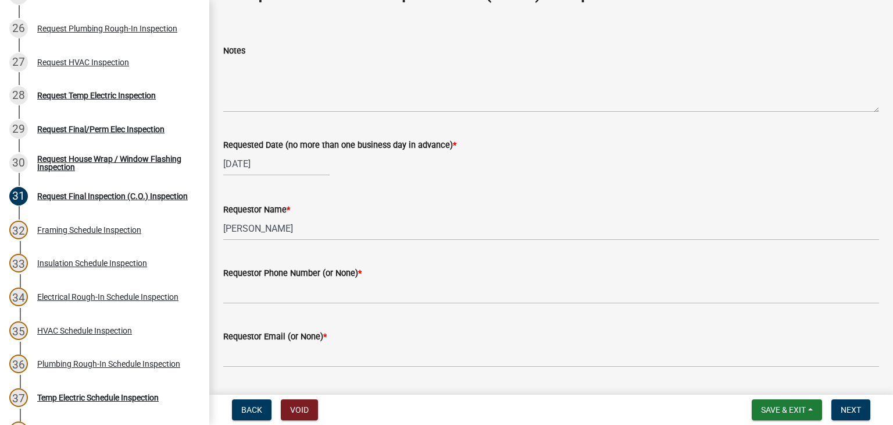
scroll to position [58, 0]
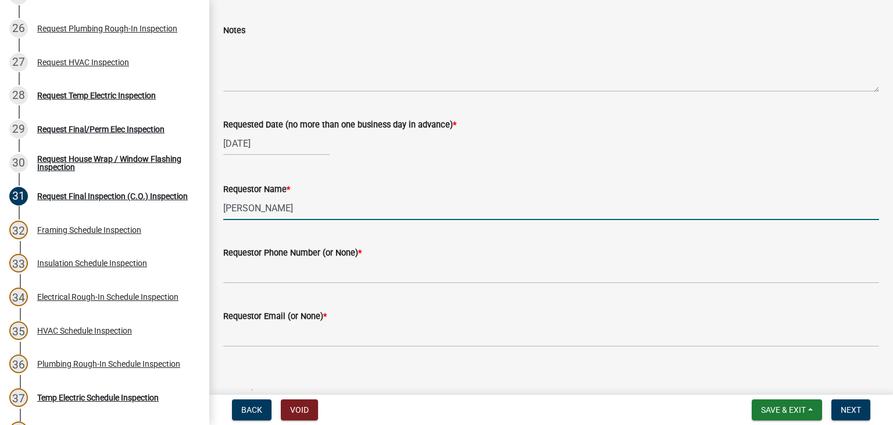
click at [299, 206] on input "[PERSON_NAME]" at bounding box center [551, 208] width 656 height 24
type input "Tank Shelby"
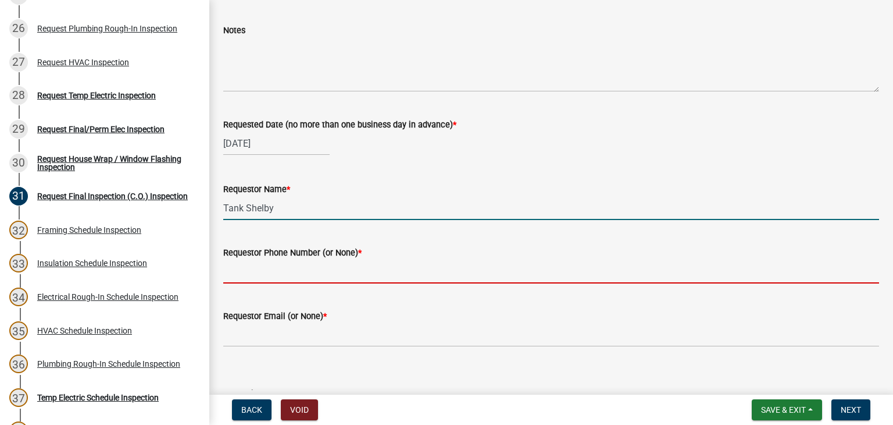
click at [318, 279] on input "Requestor Phone Number (or None) *" at bounding box center [551, 271] width 656 height 24
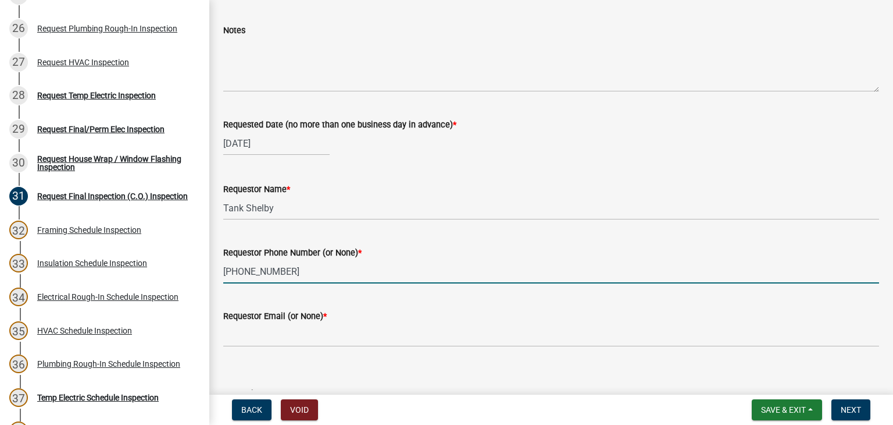
type input "706-325-7491"
click at [271, 354] on wm-data-entity-input "Requestor Email (or None) *" at bounding box center [551, 324] width 656 height 63
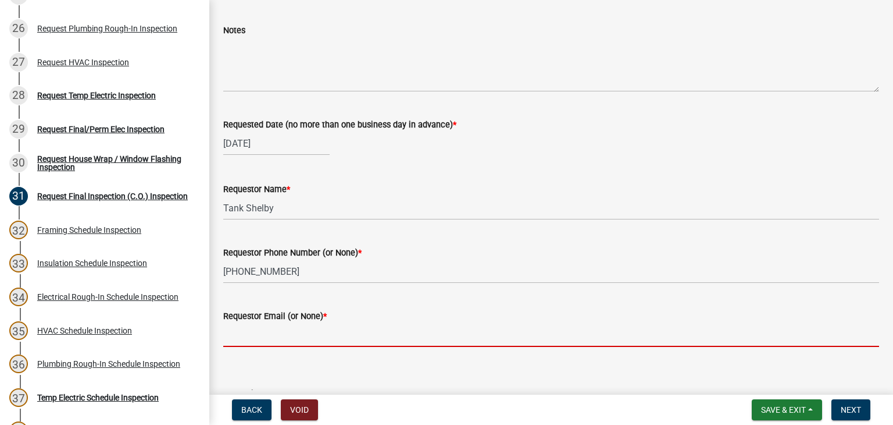
click at [274, 340] on input "Requestor Email (or None) *" at bounding box center [551, 335] width 656 height 24
type input "None"
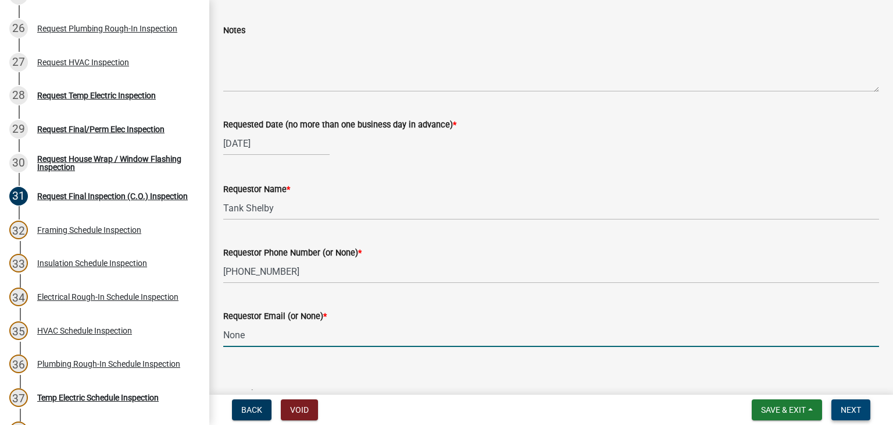
click at [861, 408] on button "Next" at bounding box center [851, 409] width 39 height 21
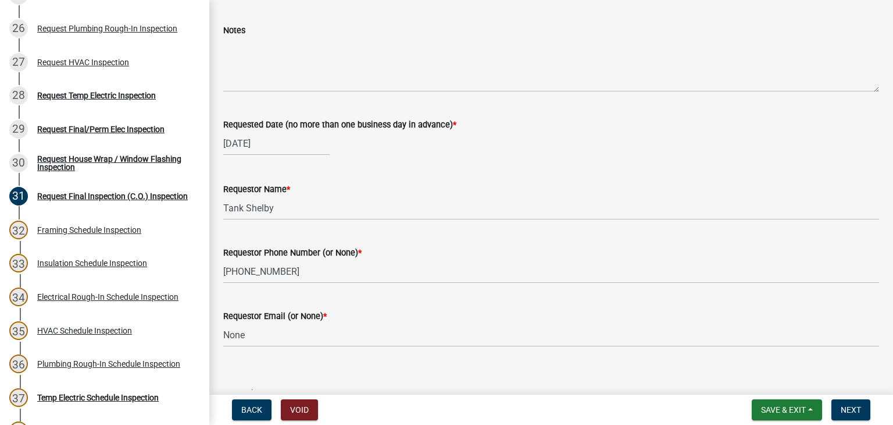
click at [875, 412] on div "Back Void Save & Exit Save Save & Exit Next" at bounding box center [551, 409] width 665 height 21
click at [861, 407] on button "Next" at bounding box center [851, 409] width 39 height 21
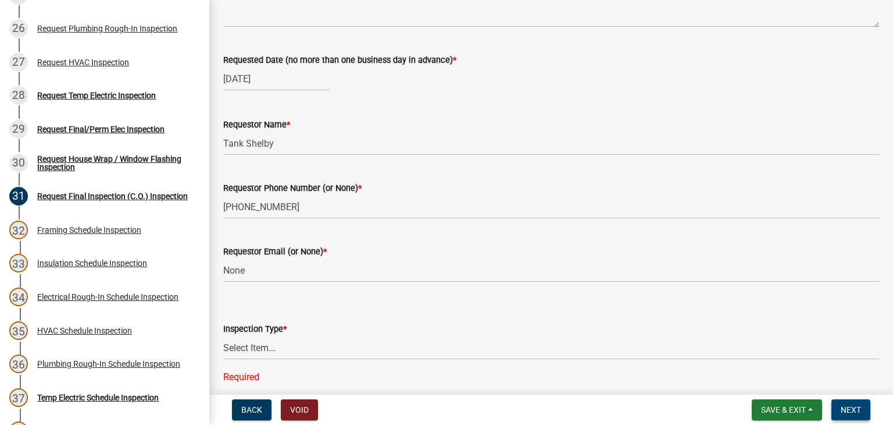
scroll to position [172, 0]
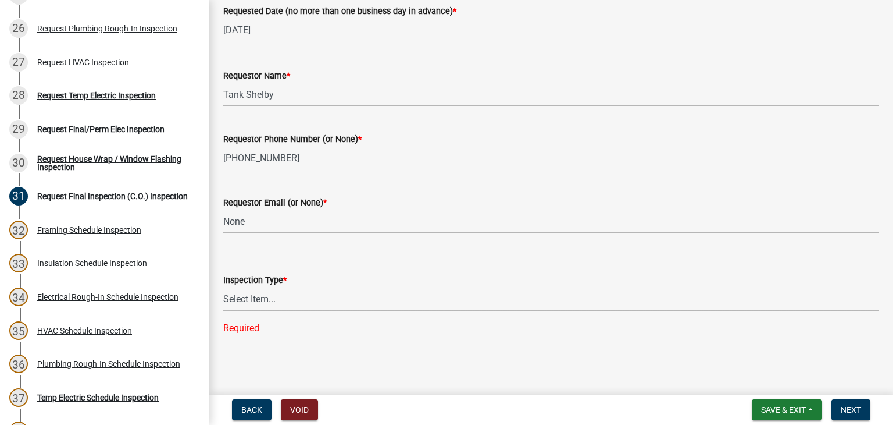
click at [297, 291] on select "Select Item... Final Inspection (C.O.)" at bounding box center [551, 299] width 656 height 24
click at [284, 300] on select "Select Item... Final Inspection (C.O.)" at bounding box center [551, 299] width 656 height 24
click at [223, 309] on select "Select Item... Final Inspection (C.O.)" at bounding box center [551, 299] width 656 height 24
select select "6c928486-1faa-4d04-9598-905eebfdff84"
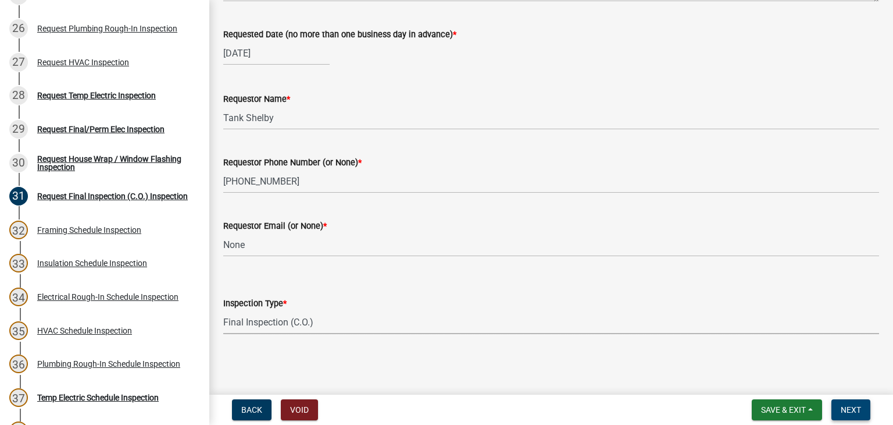
click at [842, 400] on button "Next" at bounding box center [851, 409] width 39 height 21
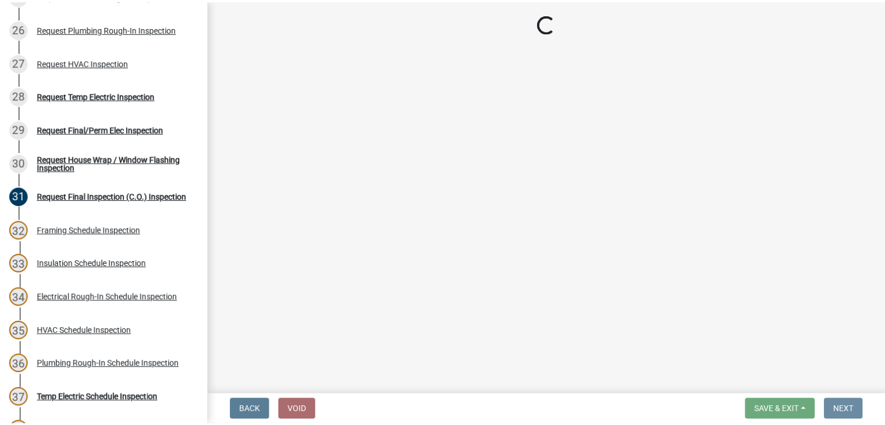
scroll to position [0, 0]
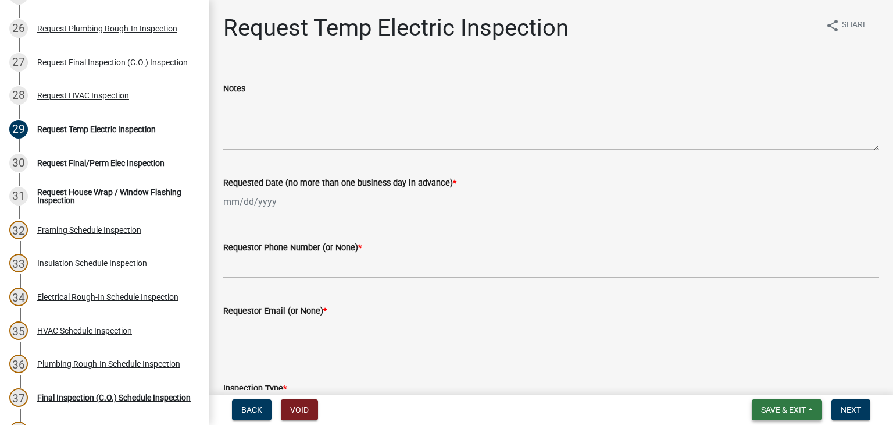
click at [777, 408] on span "Save & Exit" at bounding box center [783, 409] width 45 height 9
click at [770, 380] on button "Save & Exit" at bounding box center [775, 379] width 93 height 28
